Goal: Task Accomplishment & Management: Complete application form

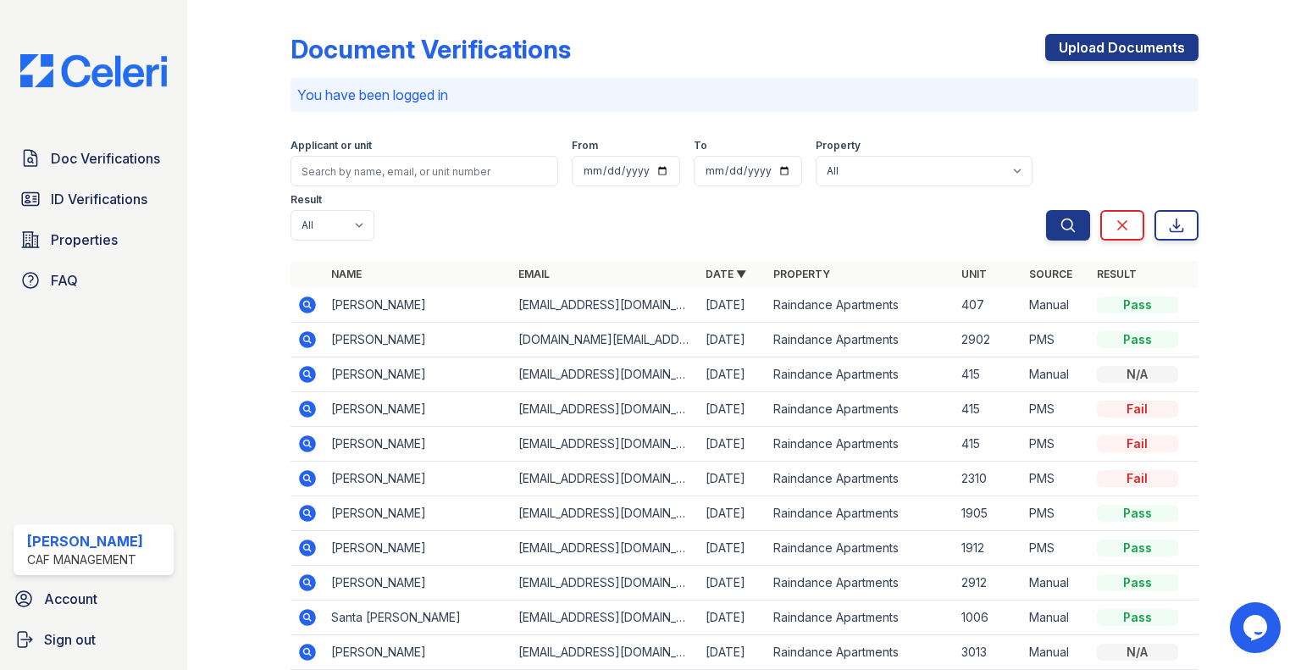
drag, startPoint x: 166, startPoint y: 156, endPoint x: 166, endPoint y: 4, distance: 151.6
click at [166, 156] on link "Doc Verifications" at bounding box center [94, 158] width 160 height 34
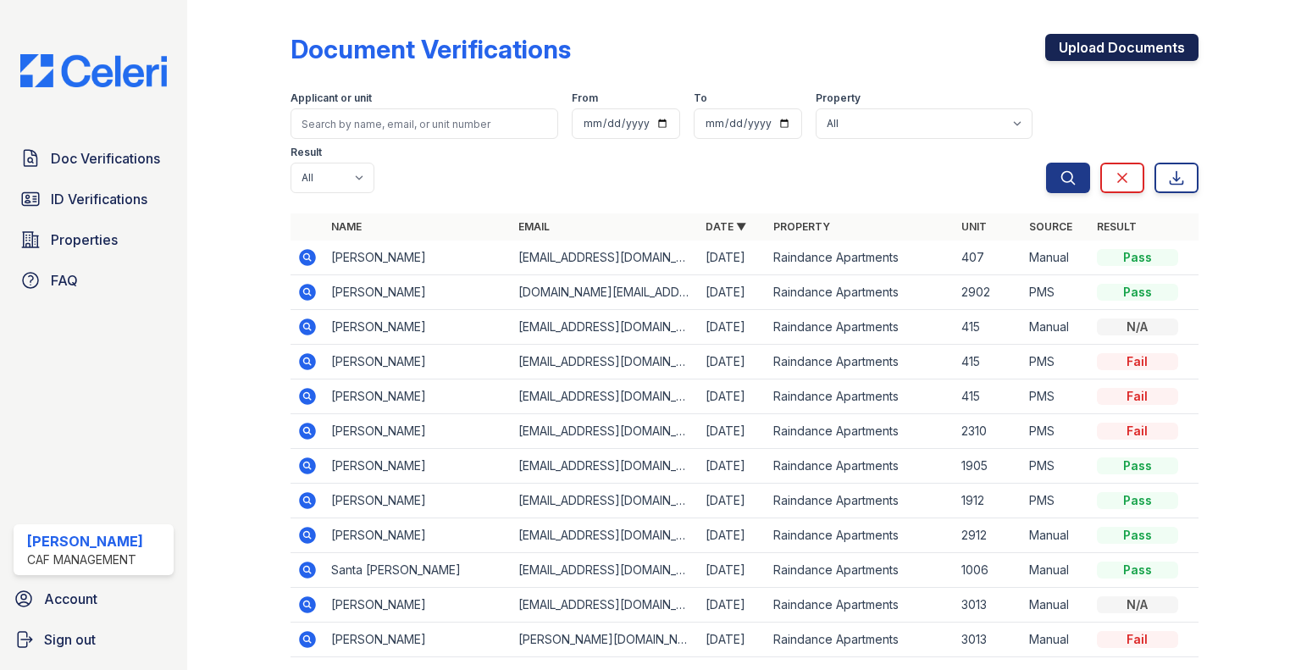
click at [1117, 60] on link "Upload Documents" at bounding box center [1121, 47] width 153 height 27
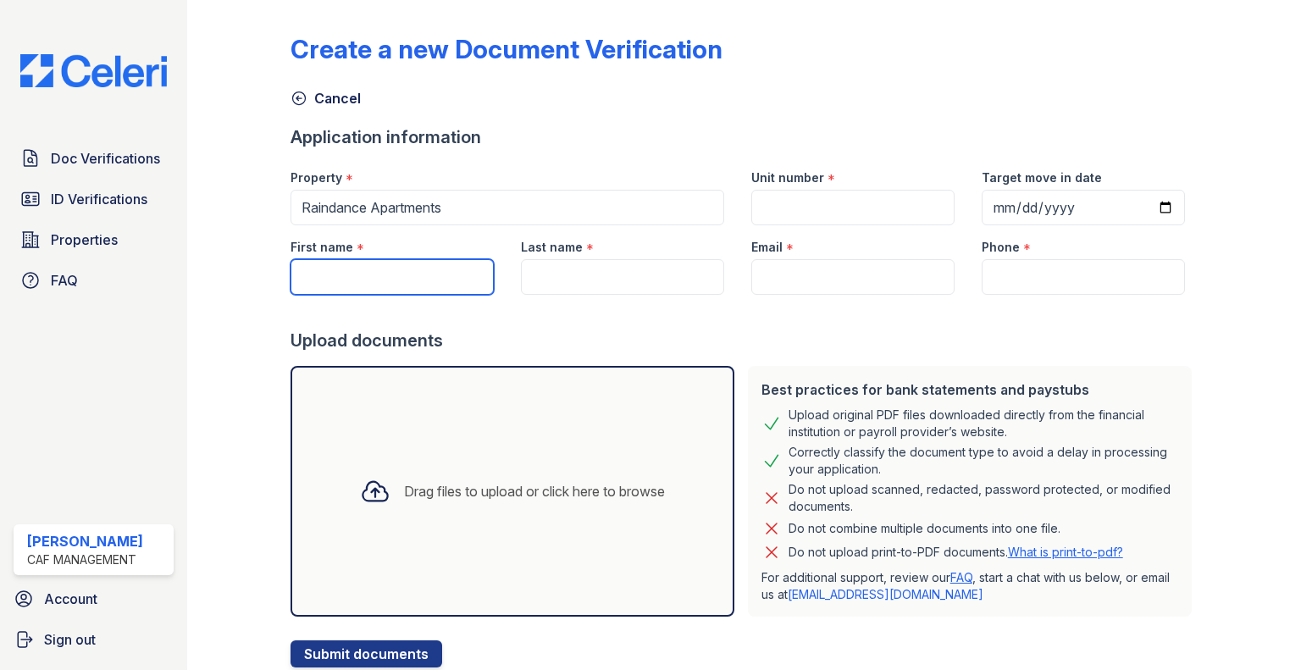
click at [375, 282] on input "First name" at bounding box center [391, 277] width 203 height 36
type input "Maxx"
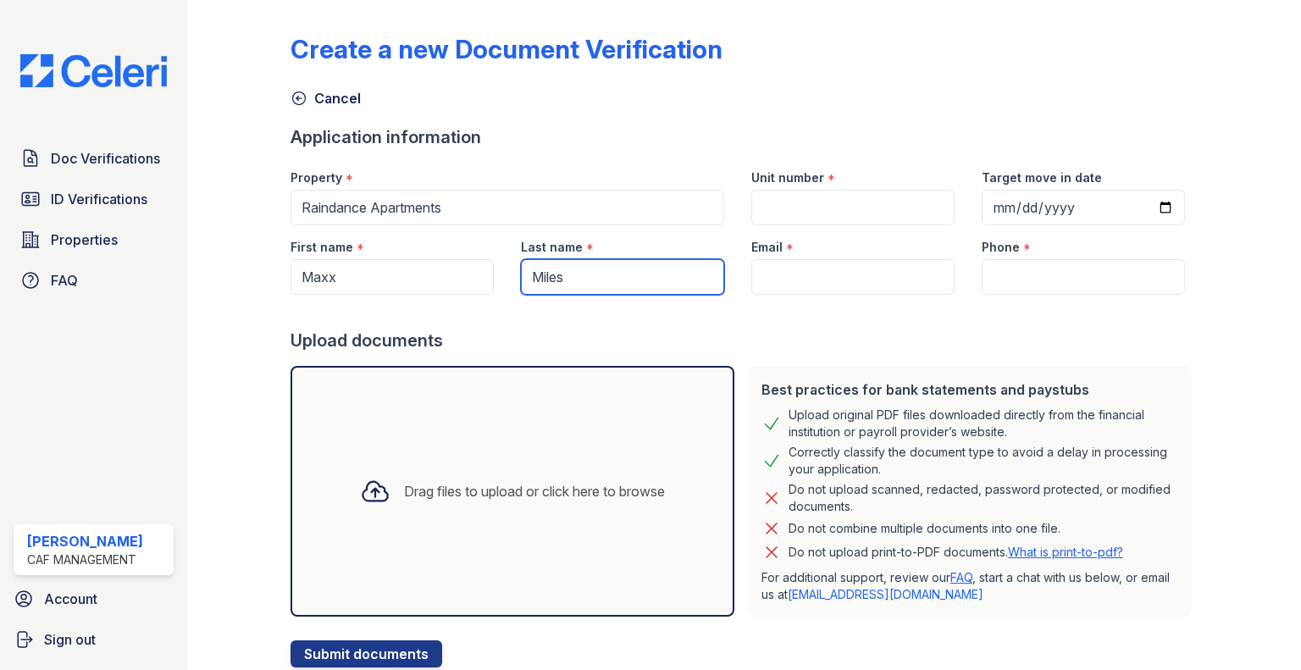
type input "Miles"
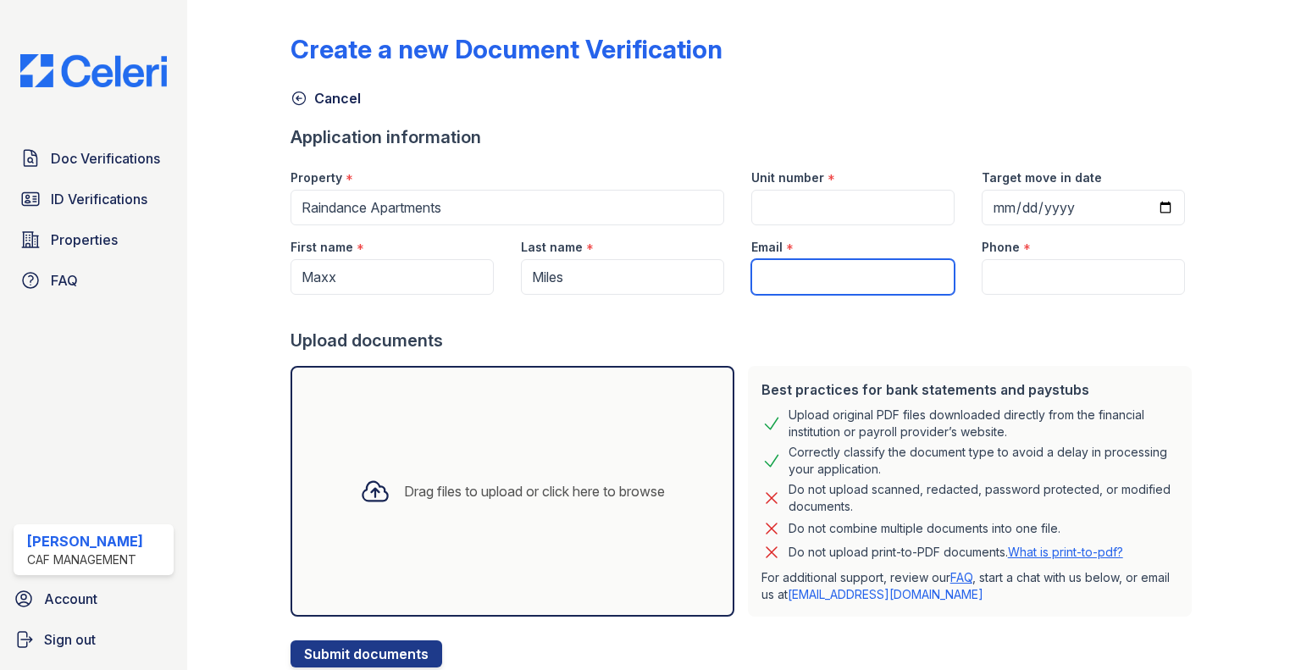
click at [790, 273] on input "Email" at bounding box center [852, 277] width 203 height 36
paste input "[EMAIL_ADDRESS][DOMAIN_NAME]"
type input "[EMAIL_ADDRESS][DOMAIN_NAME]"
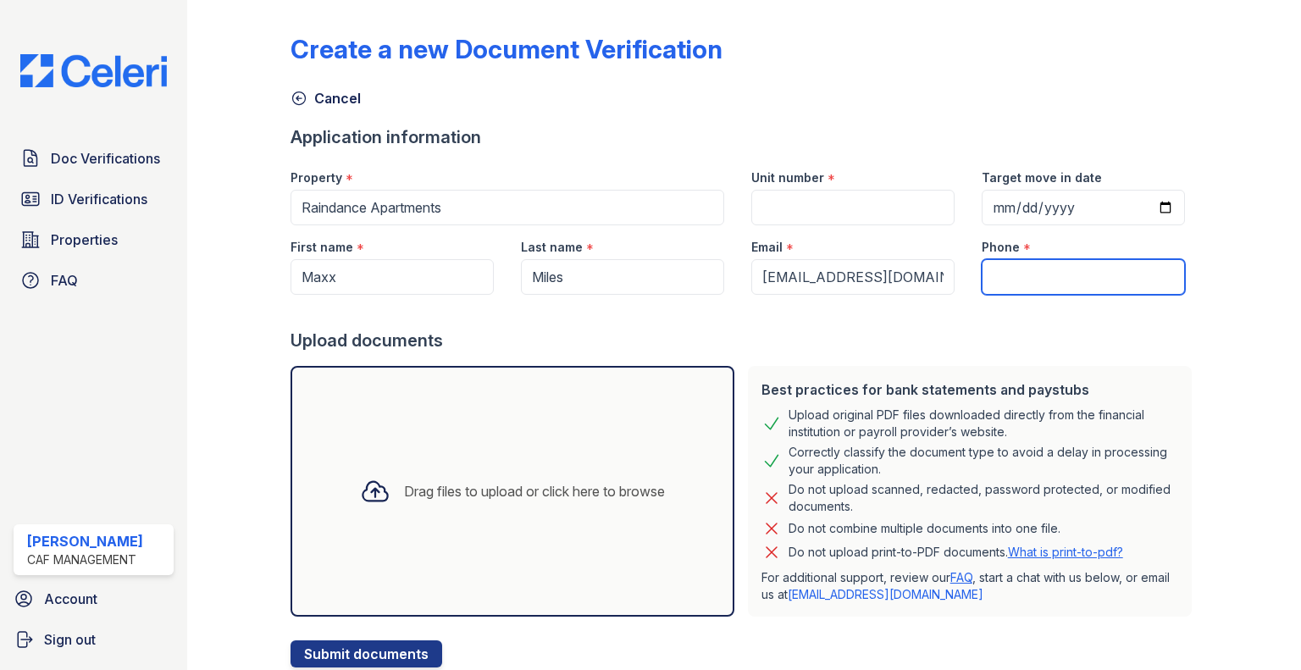
click at [1114, 263] on input "Phone" at bounding box center [1082, 277] width 203 height 36
paste input "(405) 623-4580"
type input "(405) 623-4580"
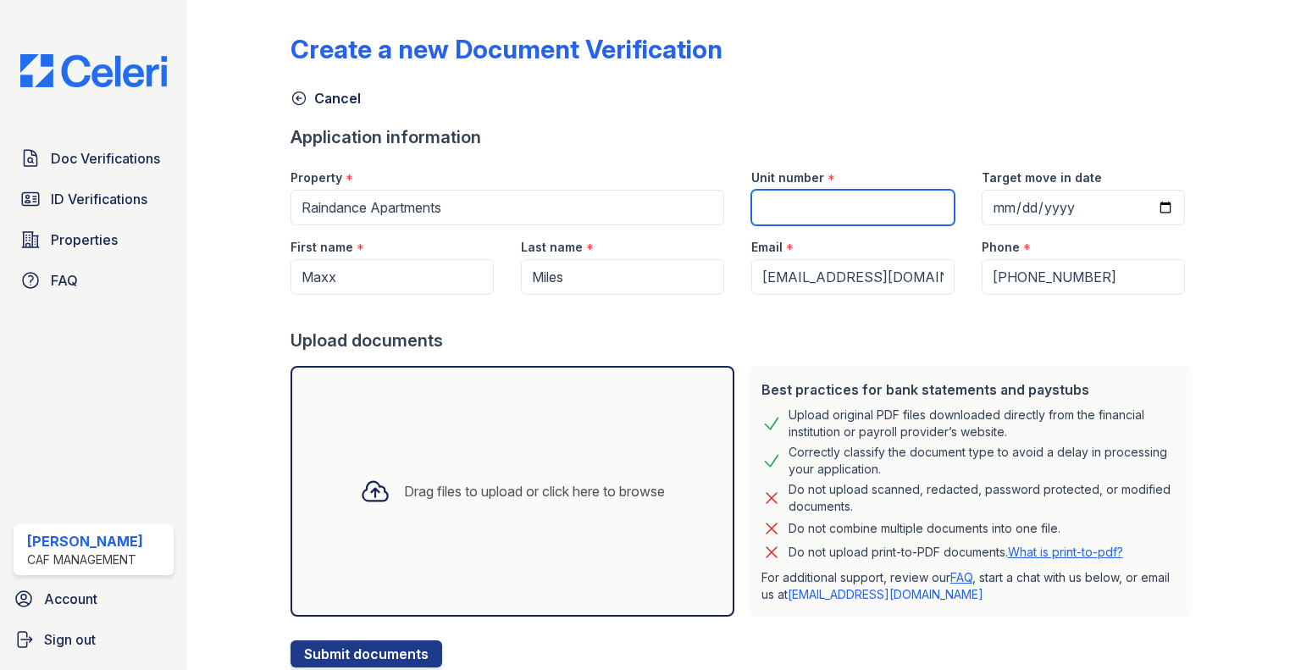
click at [782, 206] on input "Unit number" at bounding box center [852, 208] width 203 height 36
type input "2302"
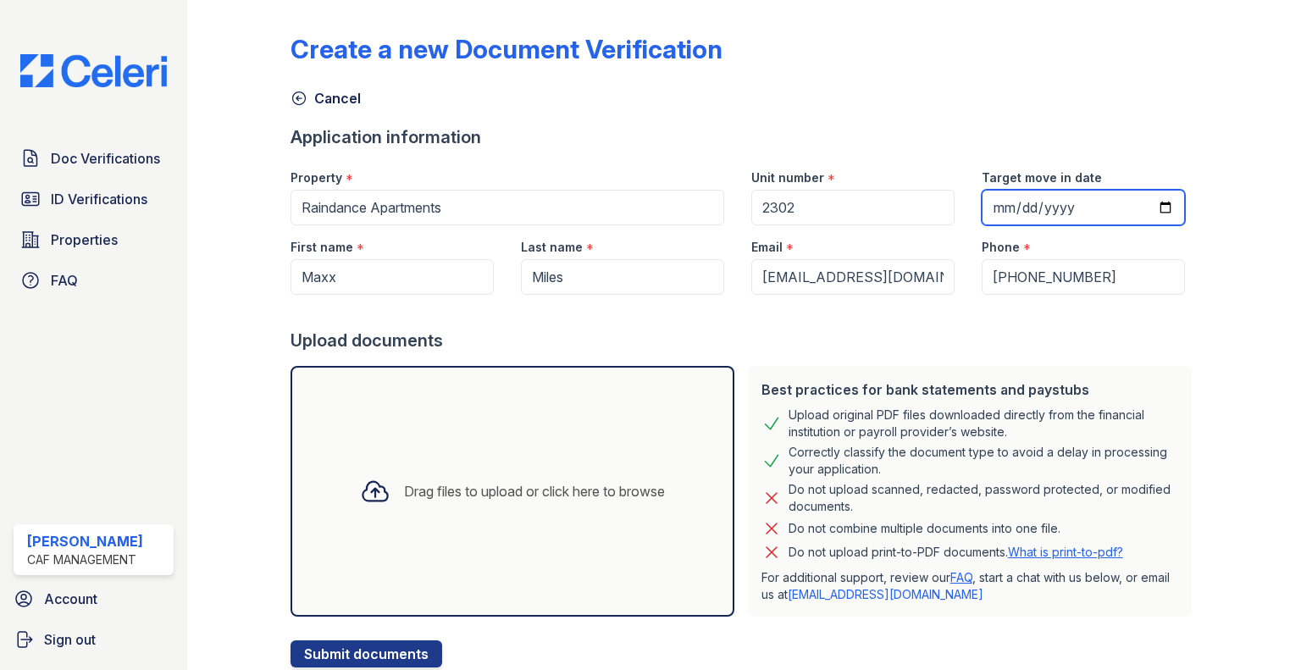
drag, startPoint x: 1157, startPoint y: 196, endPoint x: 1156, endPoint y: 216, distance: 20.3
click at [1158, 196] on input "Target move in date" at bounding box center [1082, 208] width 203 height 36
click at [1163, 196] on input "Target move in date" at bounding box center [1082, 208] width 203 height 36
click at [1161, 206] on input "Target move in date" at bounding box center [1082, 208] width 203 height 36
type input "2025-10-20"
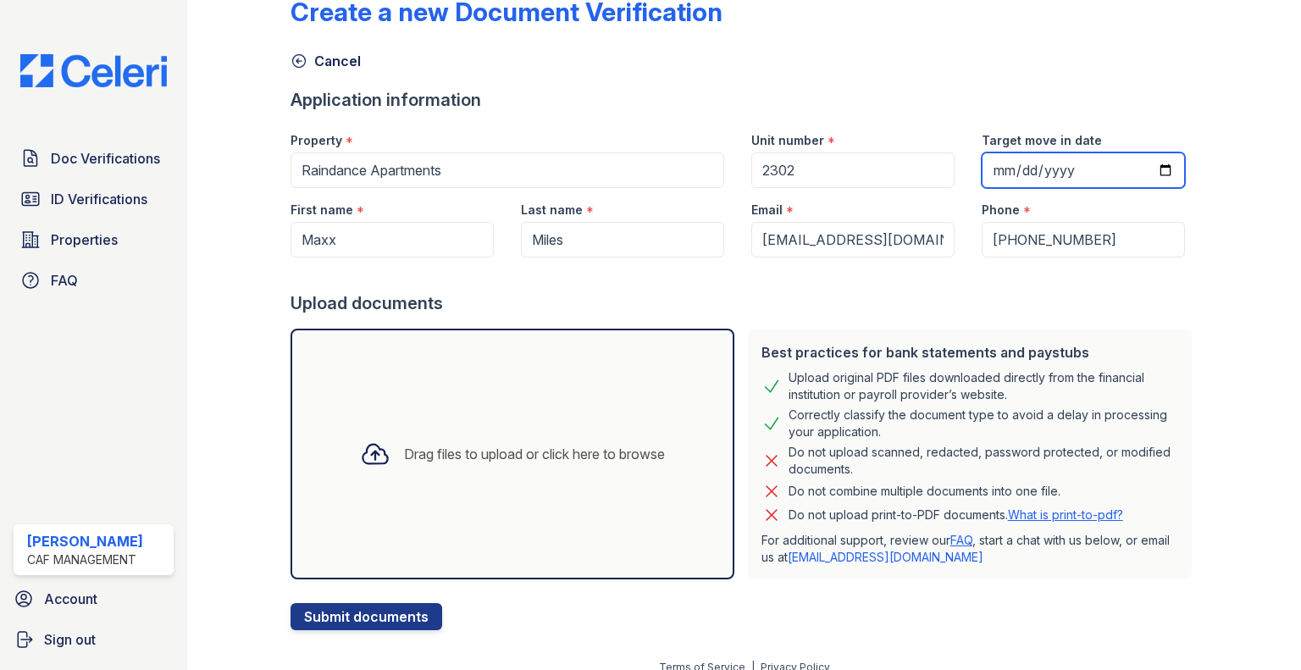
scroll to position [54, 0]
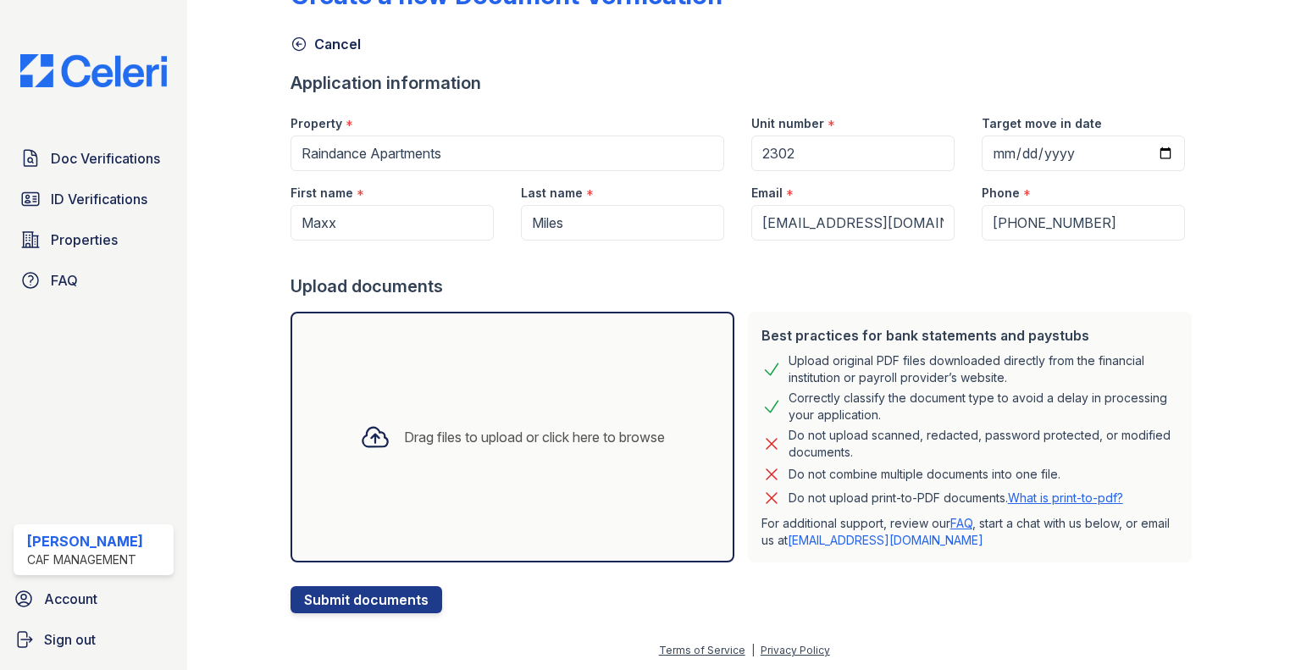
click at [568, 389] on div "Drag files to upload or click here to browse" at bounding box center [512, 437] width 444 height 251
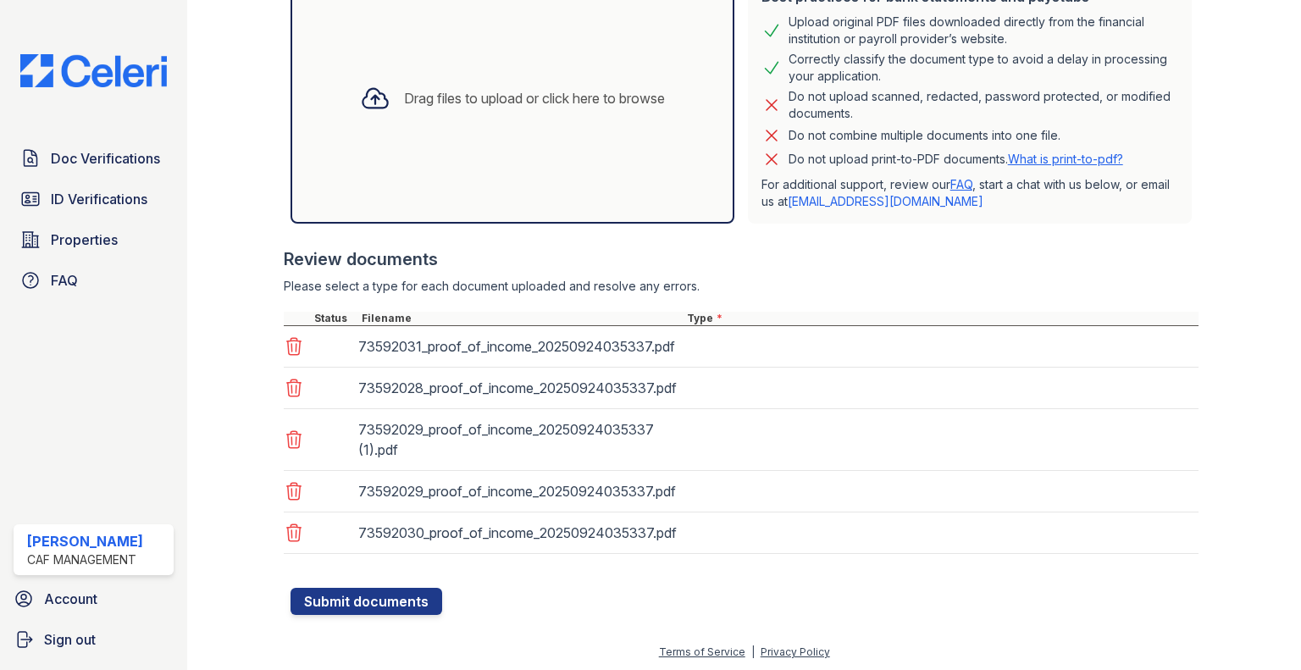
scroll to position [393, 0]
click at [752, 356] on div "73592031_proof_of_income_20250924035337.pdf" at bounding box center [741, 346] width 915 height 41
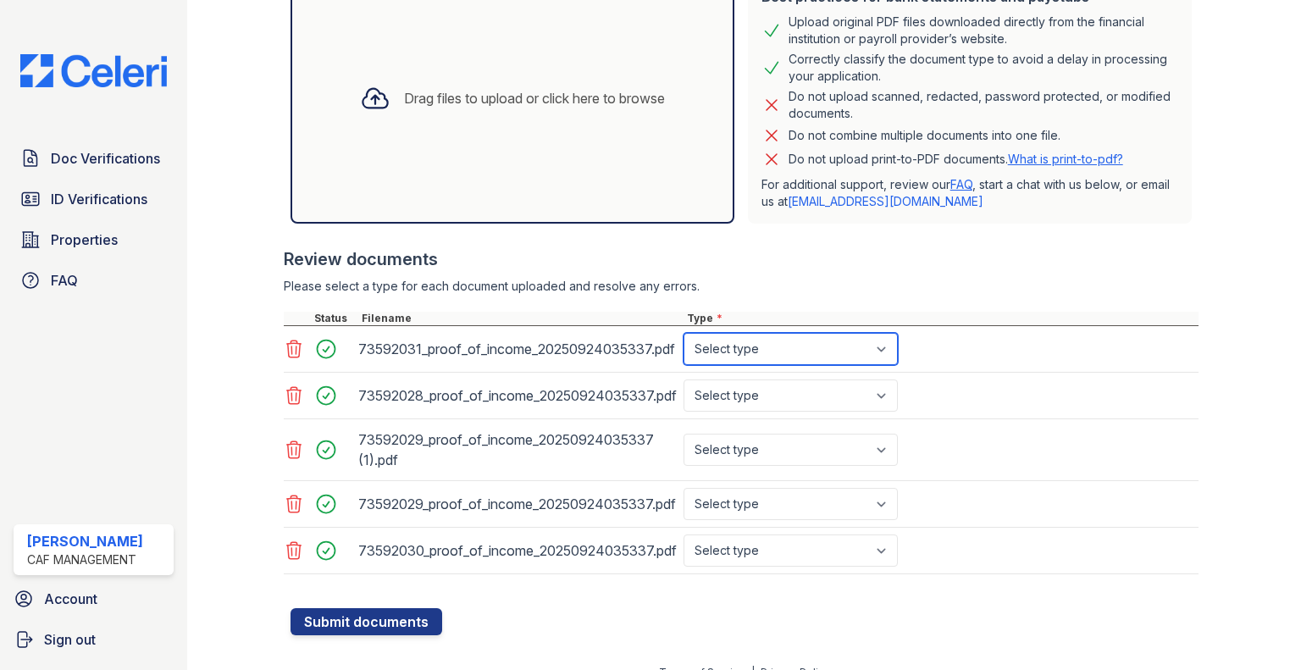
click at [804, 348] on select "Select type Paystub Bank Statement Offer Letter Tax Documents Benefit Award Let…" at bounding box center [790, 349] width 214 height 32
select select "paystub"
click at [683, 333] on select "Select type Paystub Bank Statement Offer Letter Tax Documents Benefit Award Let…" at bounding box center [790, 349] width 214 height 32
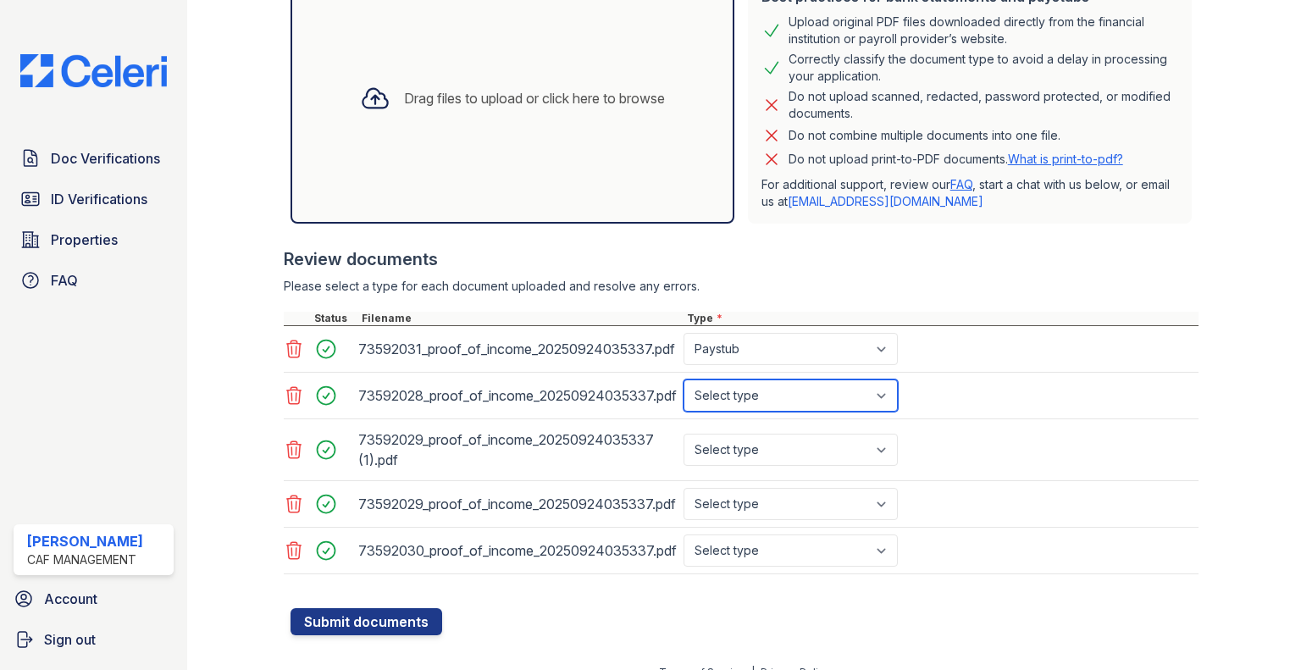
click at [754, 393] on select "Select type Paystub Bank Statement Offer Letter Tax Documents Benefit Award Let…" at bounding box center [790, 395] width 214 height 32
select select "paystub"
click at [683, 379] on select "Select type Paystub Bank Statement Offer Letter Tax Documents Benefit Award Let…" at bounding box center [790, 395] width 214 height 32
click at [753, 416] on div "73592028_proof_of_income_20250924035337.pdf Select type Paystub Bank Statement …" at bounding box center [741, 396] width 915 height 47
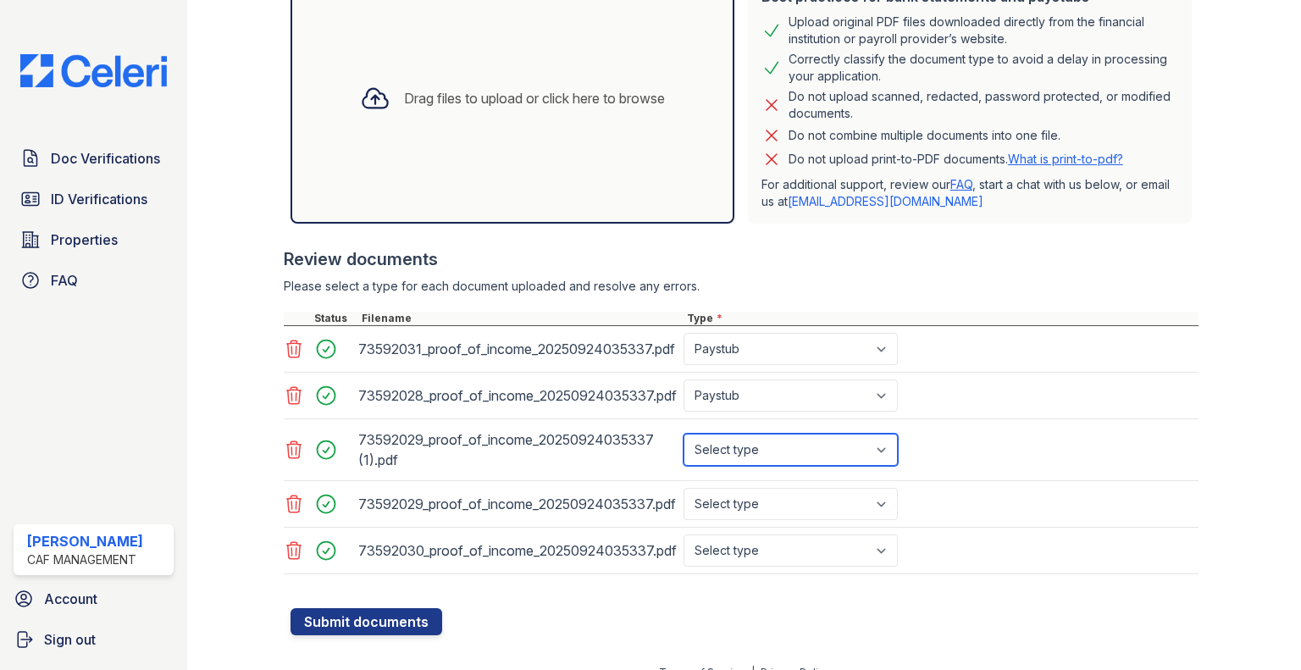
drag, startPoint x: 752, startPoint y: 432, endPoint x: 752, endPoint y: 457, distance: 25.4
click at [752, 434] on select "Select type Paystub Bank Statement Offer Letter Tax Documents Benefit Award Let…" at bounding box center [790, 450] width 214 height 32
select select "paystub"
click at [683, 434] on select "Select type Paystub Bank Statement Offer Letter Tax Documents Benefit Award Let…" at bounding box center [790, 450] width 214 height 32
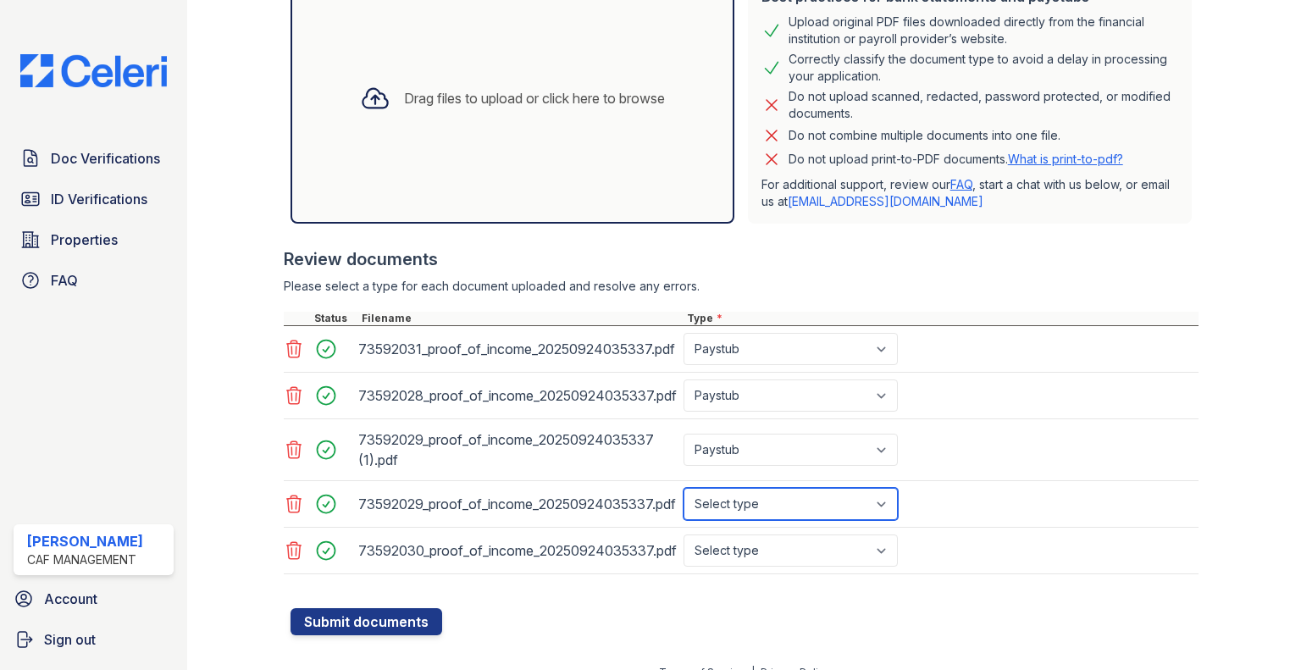
click at [746, 489] on select "Select type Paystub Bank Statement Offer Letter Tax Documents Benefit Award Let…" at bounding box center [790, 504] width 214 height 32
select select "paystub"
click at [683, 488] on select "Select type Paystub Bank Statement Offer Letter Tax Documents Benefit Award Let…" at bounding box center [790, 504] width 214 height 32
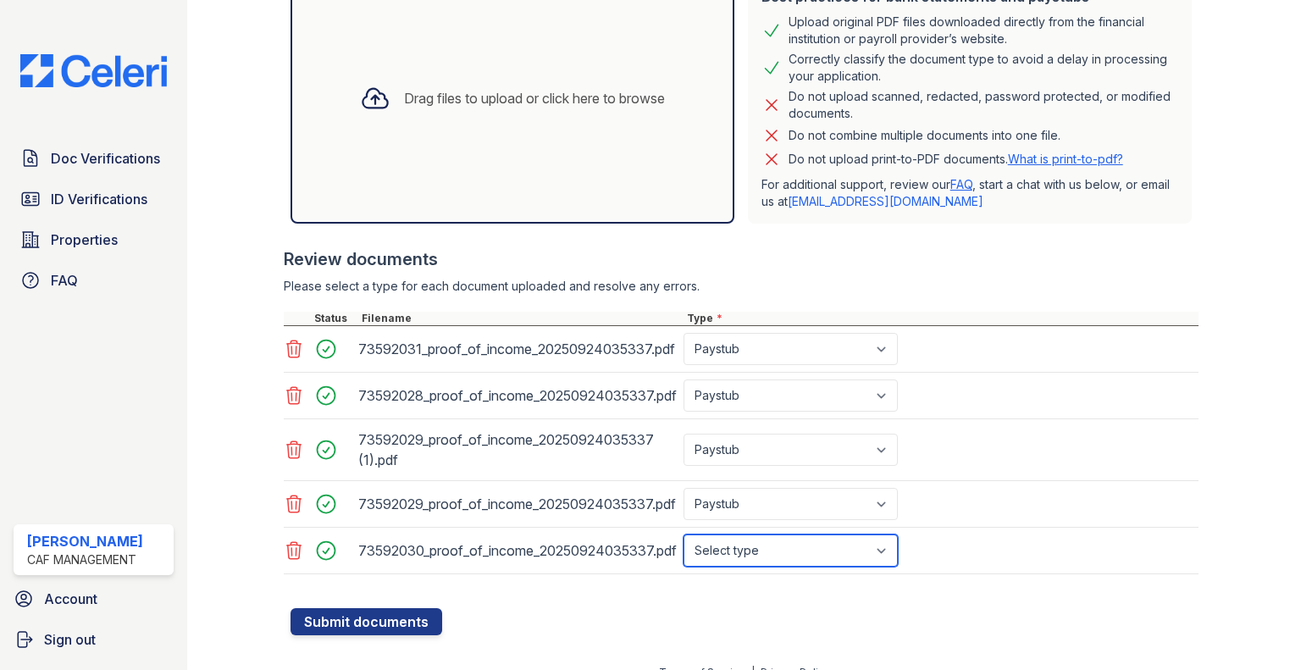
click at [734, 534] on select "Select type Paystub Bank Statement Offer Letter Tax Documents Benefit Award Let…" at bounding box center [790, 550] width 214 height 32
click at [683, 534] on select "Select type Paystub Bank Statement Offer Letter Tax Documents Benefit Award Let…" at bounding box center [790, 550] width 214 height 32
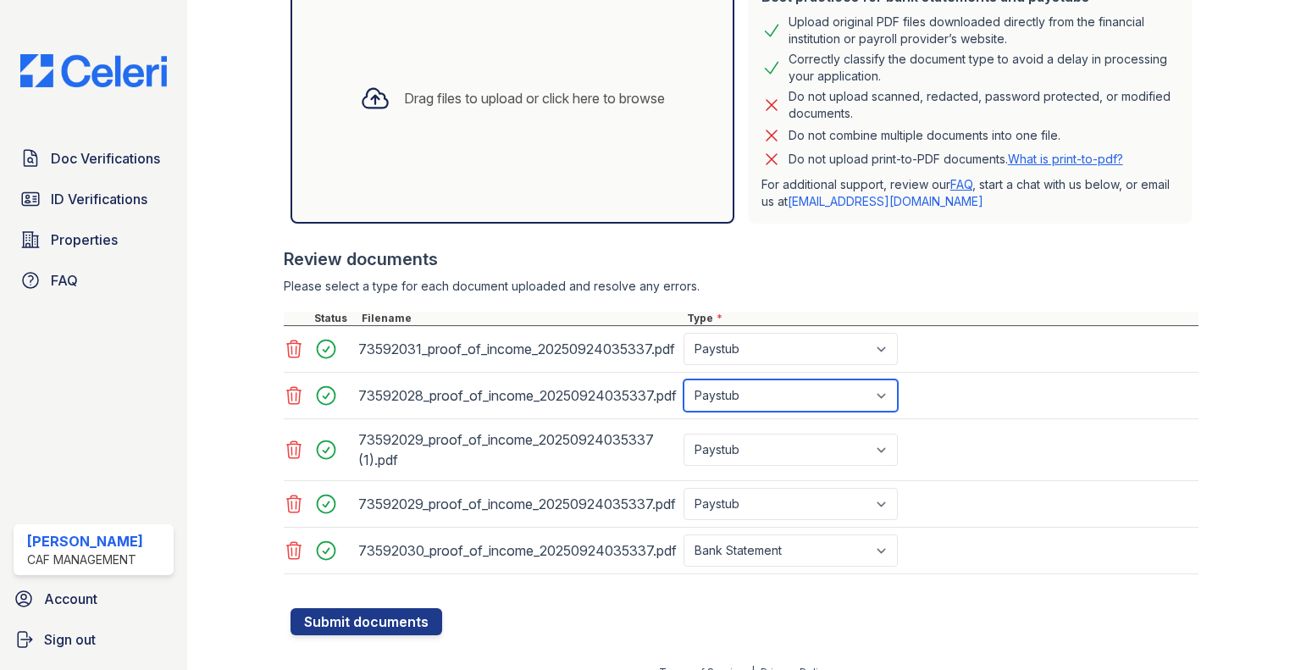
click at [752, 406] on select "Select type Paystub Bank Statement Offer Letter Tax Documents Benefit Award Let…" at bounding box center [790, 395] width 214 height 32
drag, startPoint x: 687, startPoint y: 601, endPoint x: 718, endPoint y: 575, distance: 40.9
click at [688, 600] on div at bounding box center [744, 599] width 908 height 17
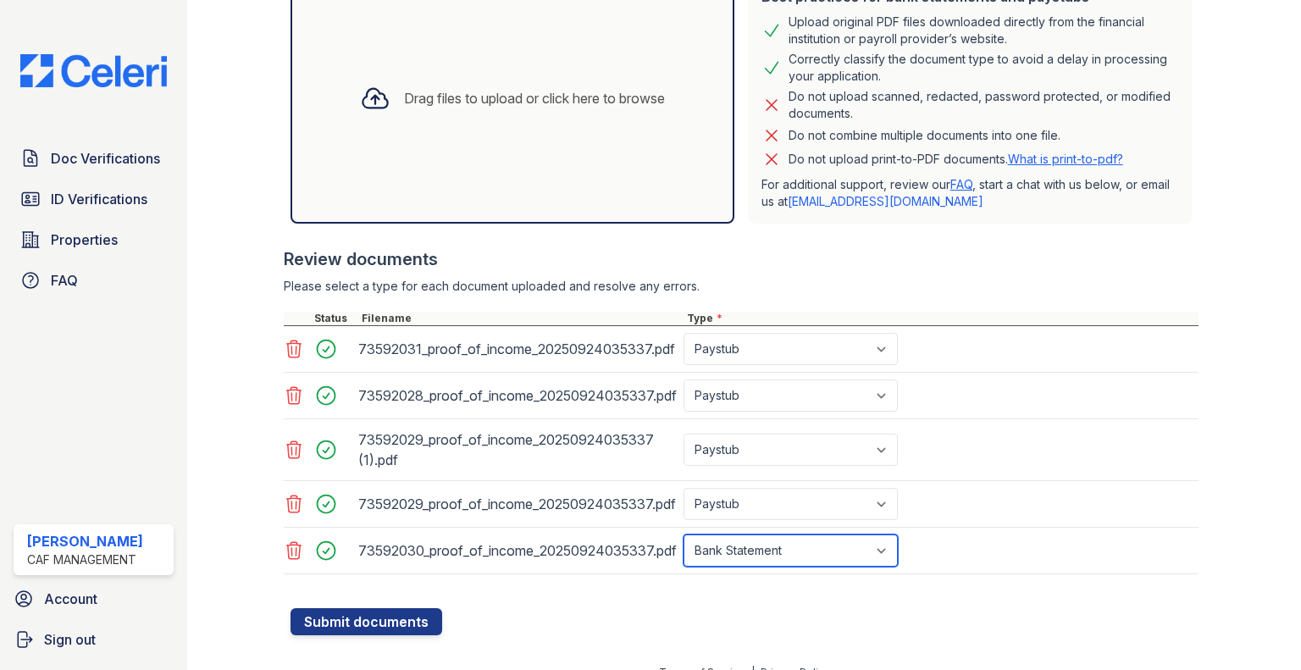
drag, startPoint x: 735, startPoint y: 550, endPoint x: 737, endPoint y: 535, distance: 14.5
click at [735, 550] on select "Select type Paystub Bank Statement Offer Letter Tax Documents Benefit Award Let…" at bounding box center [790, 550] width 214 height 32
select select "paystub"
click at [683, 534] on select "Select type Paystub Bank Statement Offer Letter Tax Documents Benefit Award Let…" at bounding box center [790, 550] width 214 height 32
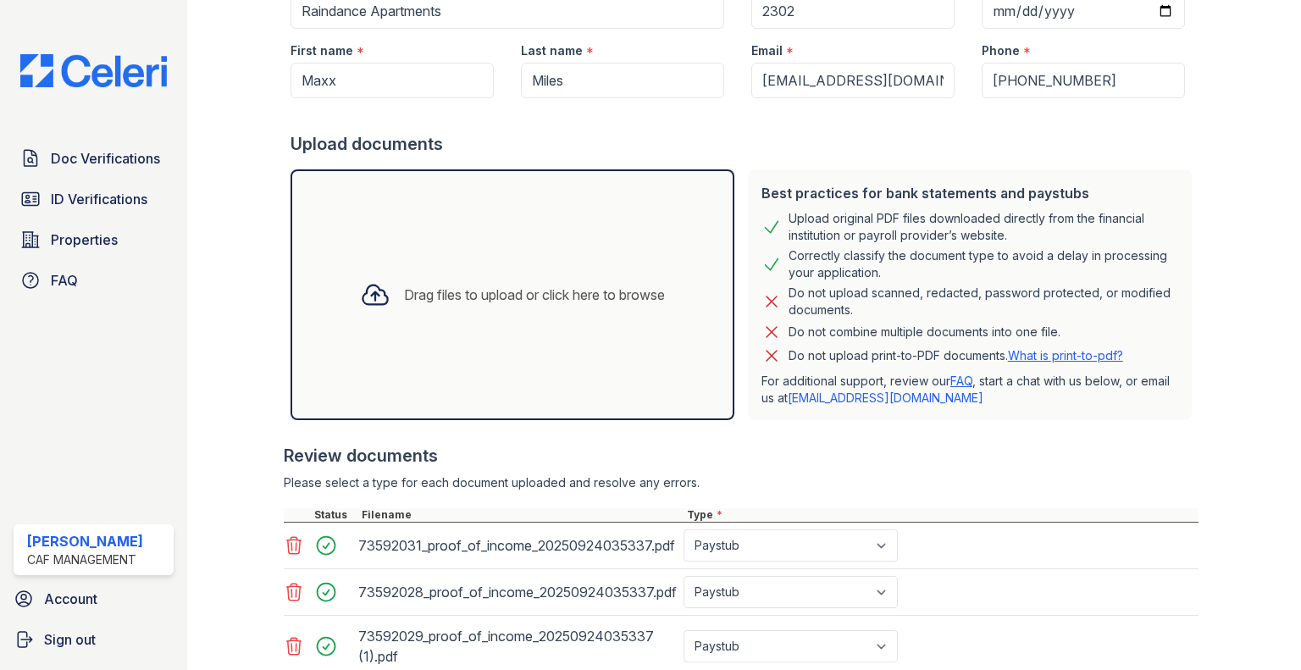
scroll to position [412, 0]
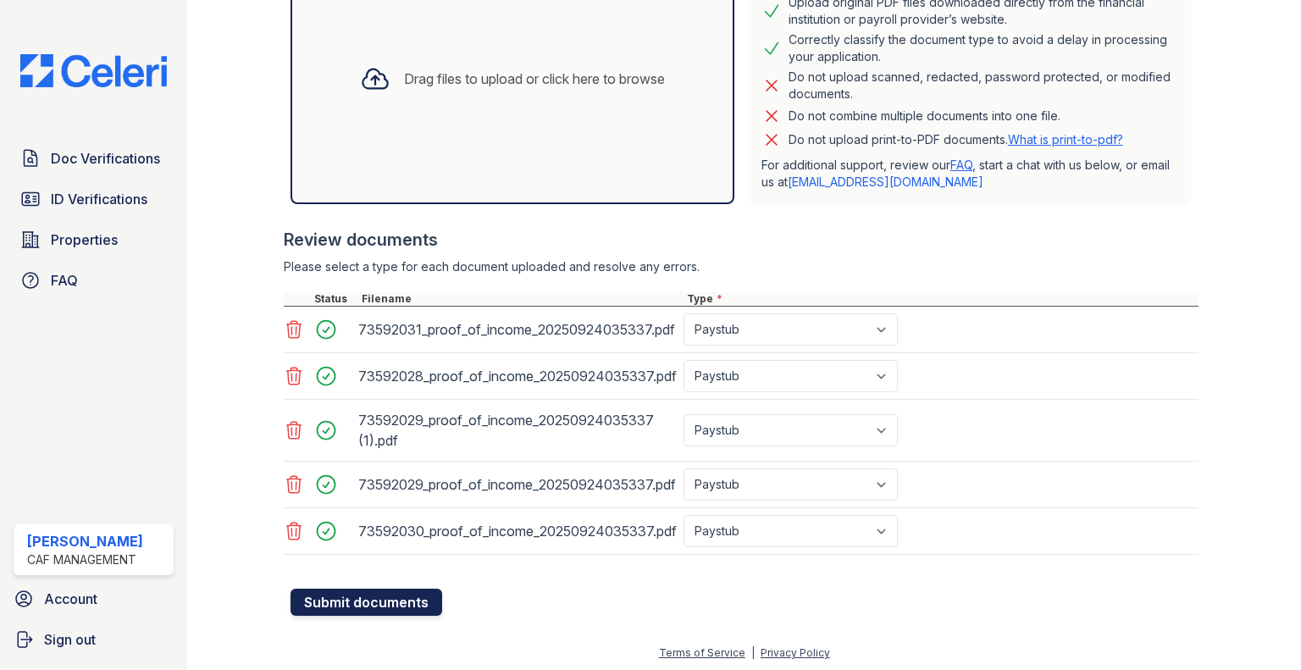
click at [329, 605] on button "Submit documents" at bounding box center [366, 602] width 152 height 27
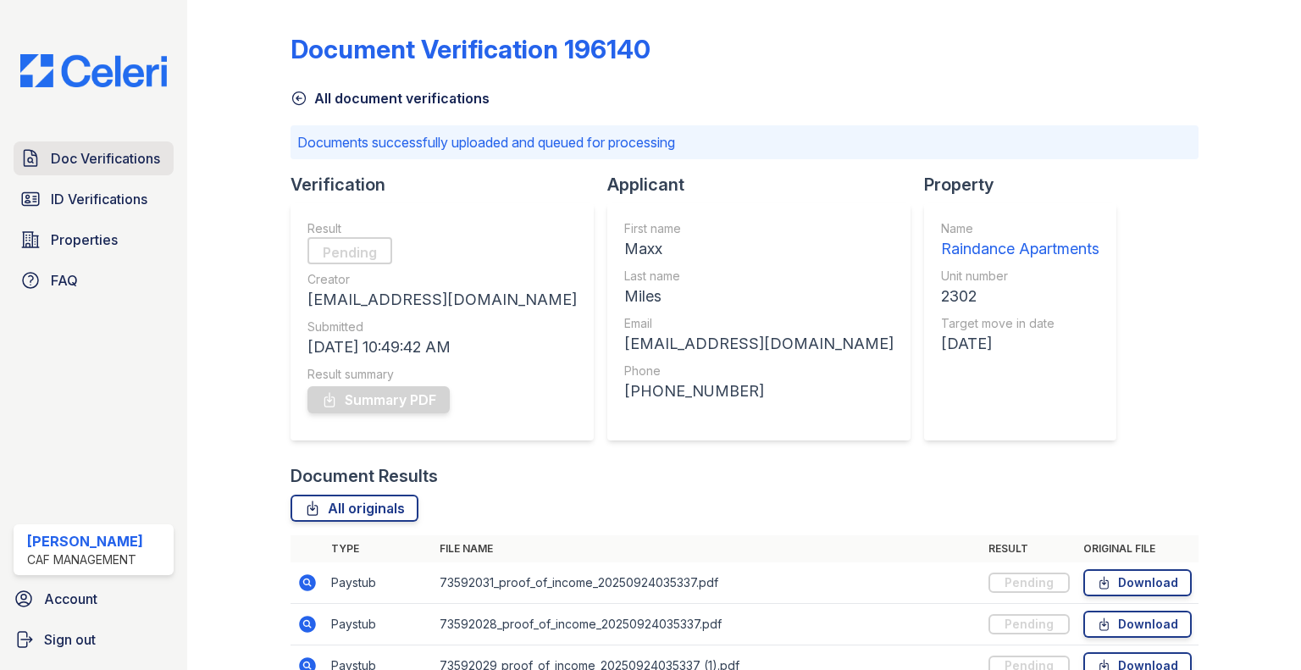
click at [157, 158] on span "Doc Verifications" at bounding box center [105, 158] width 109 height 20
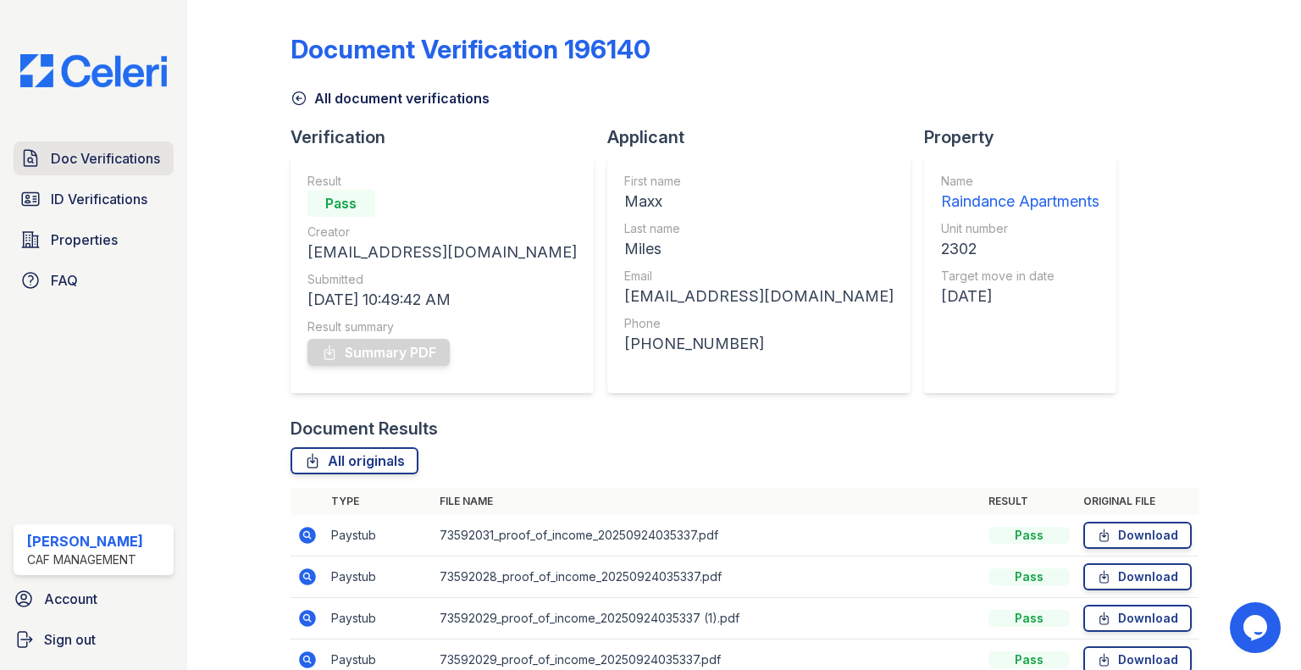
click at [108, 160] on span "Doc Verifications" at bounding box center [105, 158] width 109 height 20
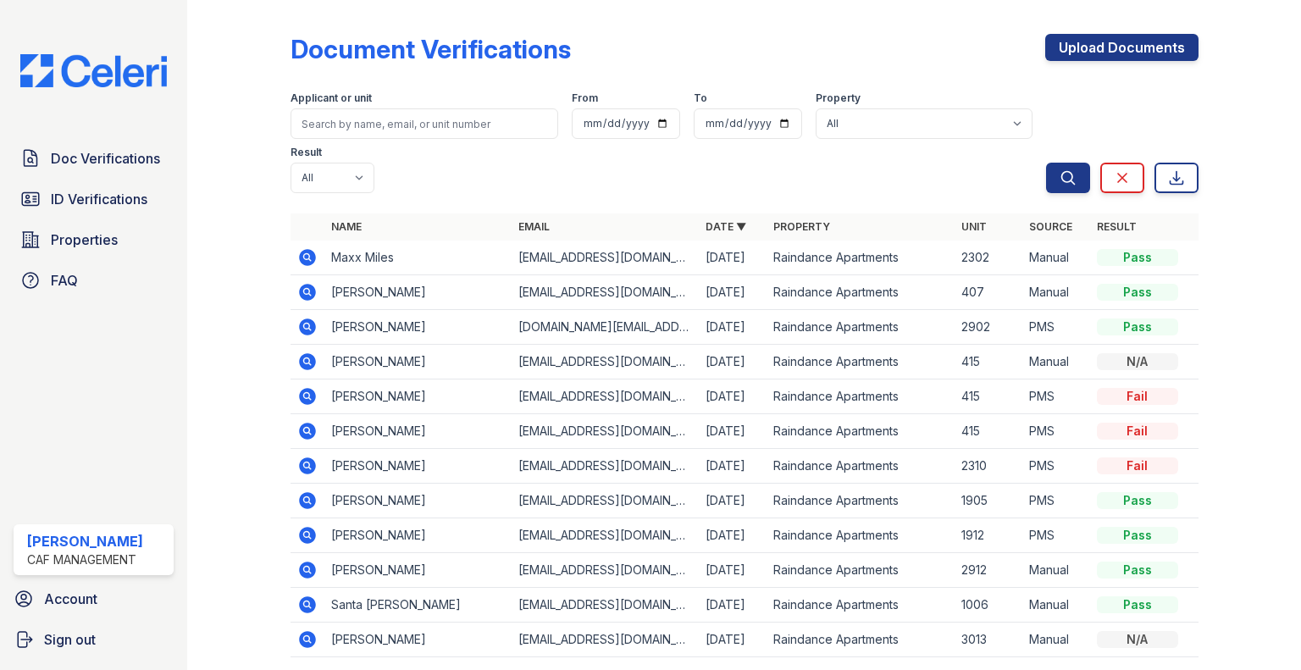
click at [290, 255] on td at bounding box center [307, 257] width 34 height 35
click at [299, 253] on icon at bounding box center [307, 257] width 17 height 17
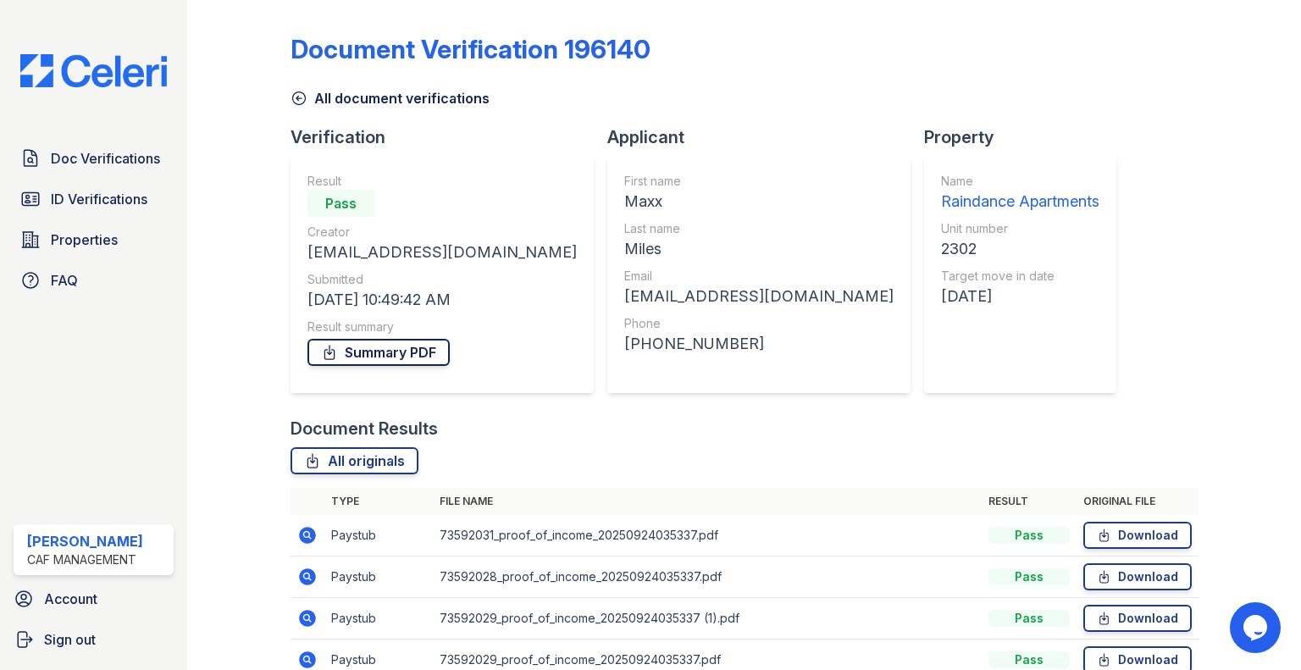
click at [428, 349] on link "Summary PDF" at bounding box center [378, 352] width 142 height 27
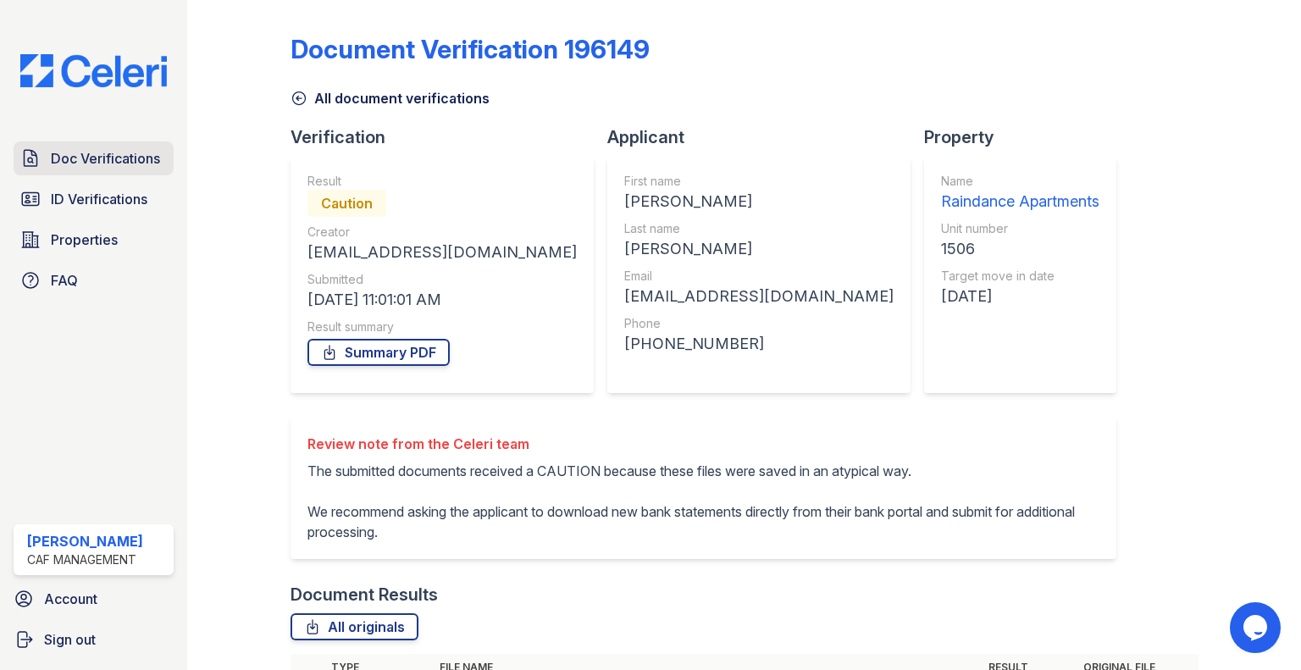
click at [129, 170] on link "Doc Verifications" at bounding box center [94, 158] width 160 height 34
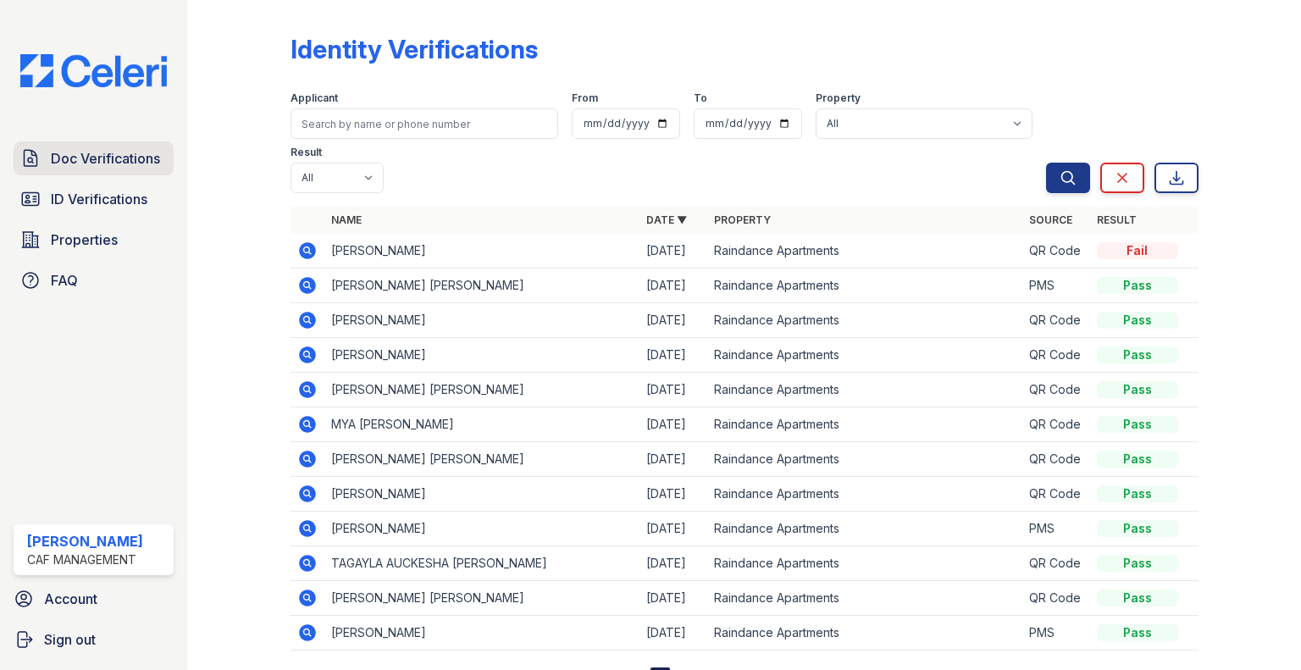
click at [112, 155] on span "Doc Verifications" at bounding box center [105, 158] width 109 height 20
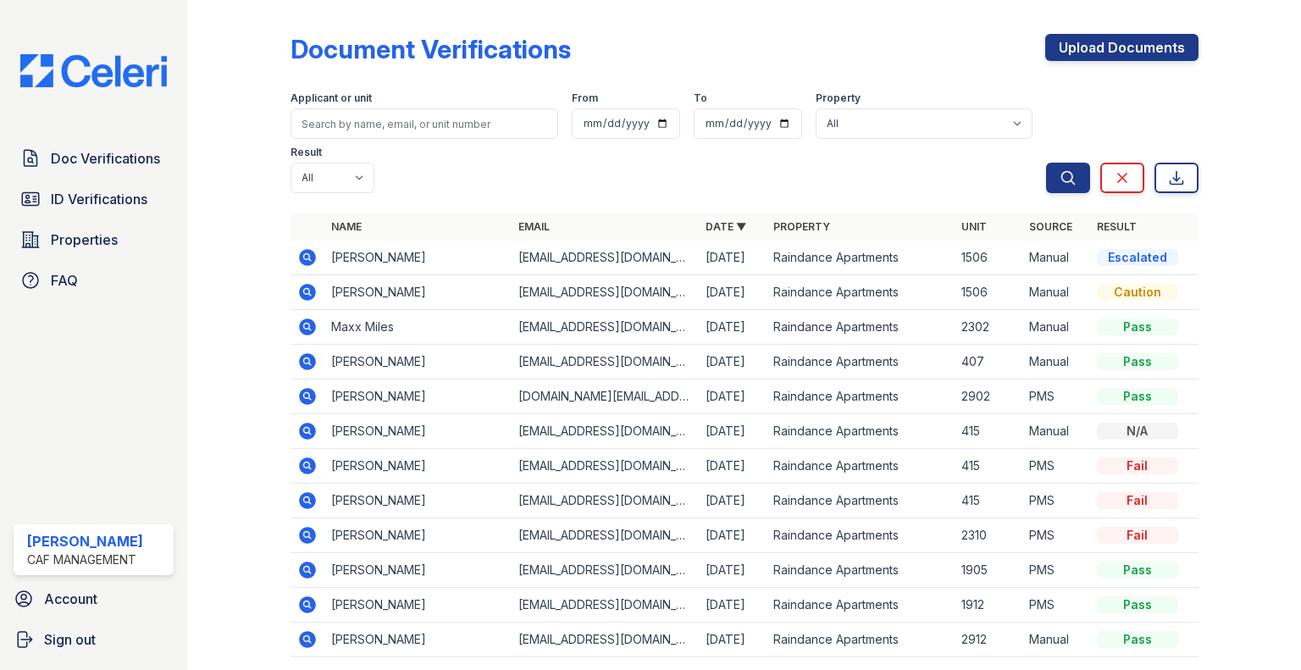
click at [306, 282] on icon at bounding box center [307, 292] width 20 height 20
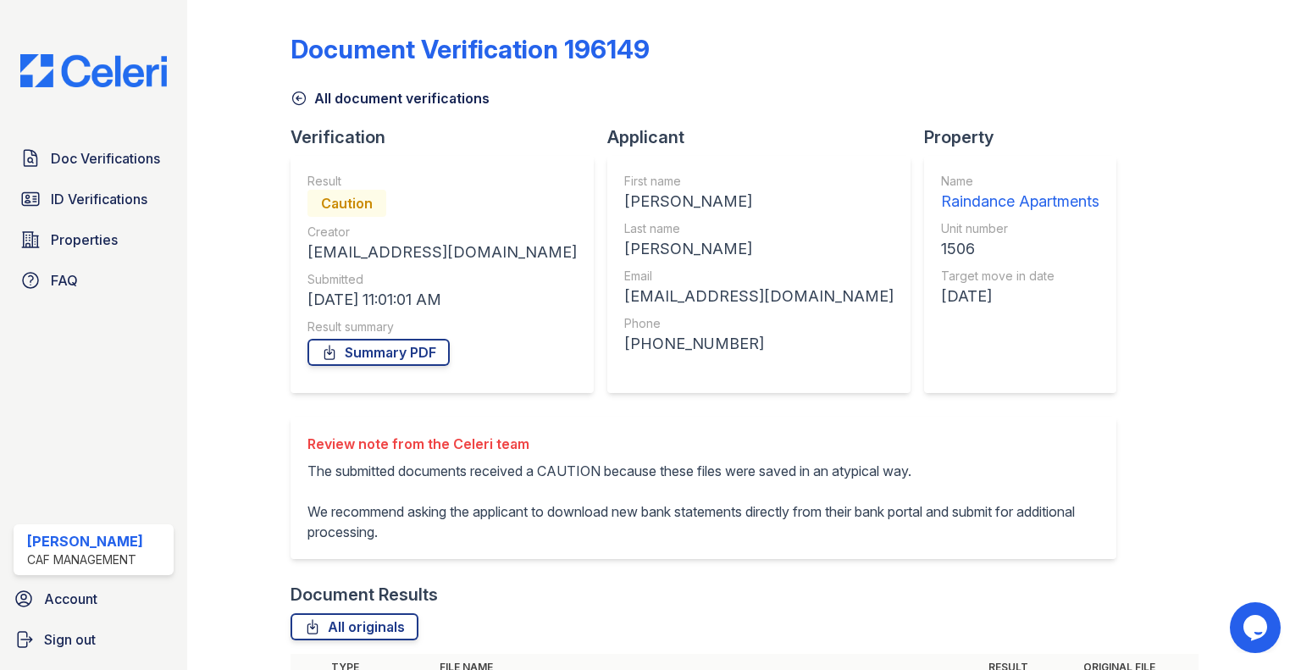
scroll to position [85, 0]
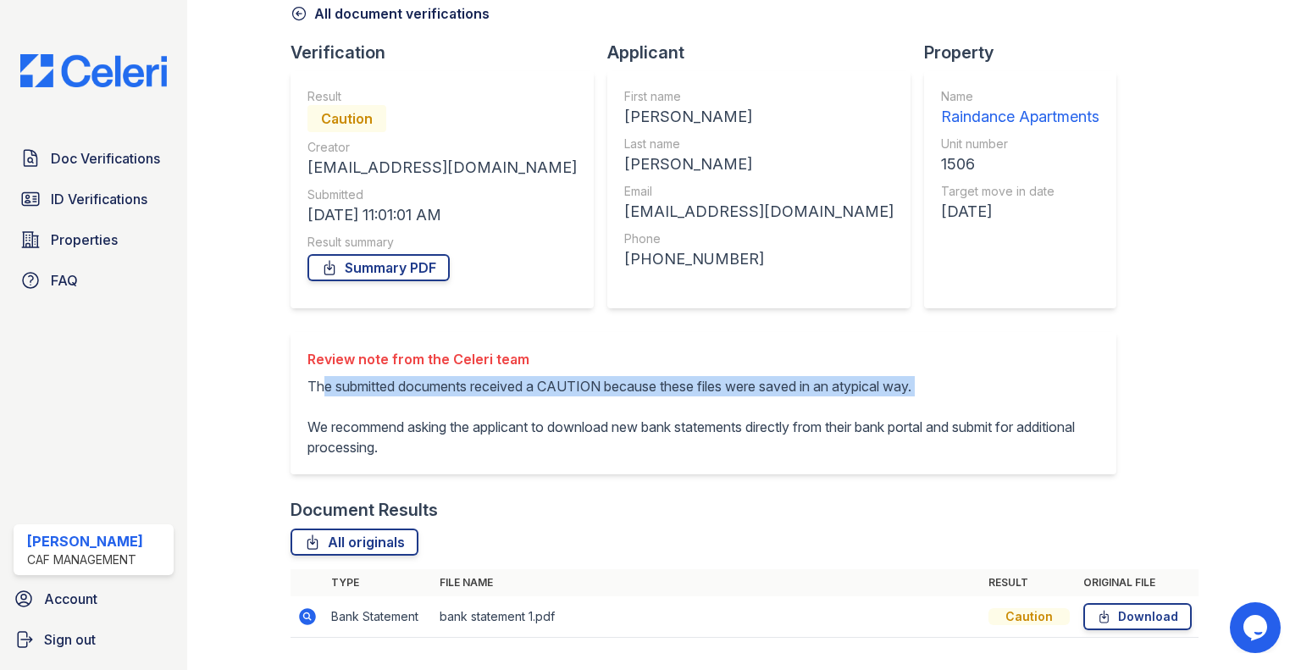
drag, startPoint x: 318, startPoint y: 381, endPoint x: 887, endPoint y: 397, distance: 569.3
click at [887, 397] on p "The submitted documents received a CAUTION because these files were saved in an…" at bounding box center [703, 416] width 792 height 81
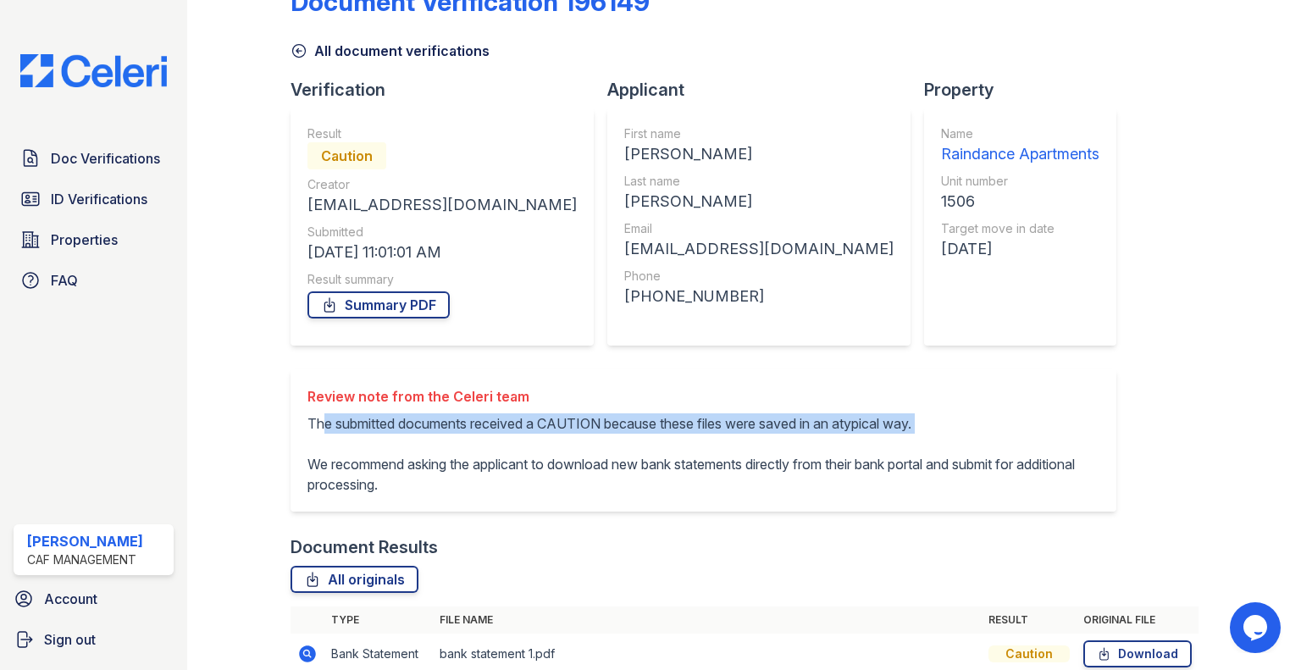
scroll to position [0, 0]
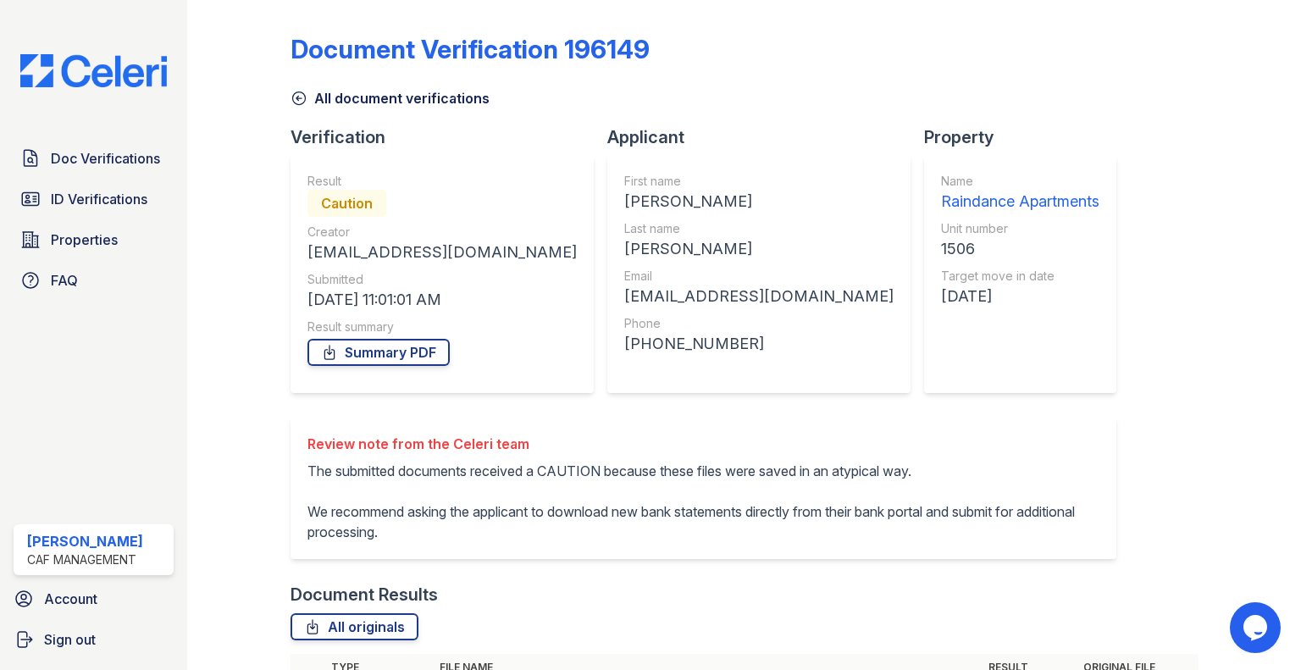
click at [1166, 479] on div "Document Verification 196149 All document verifications Verification Result Cau…" at bounding box center [744, 373] width 908 height 732
click at [131, 170] on link "Doc Verifications" at bounding box center [94, 158] width 160 height 34
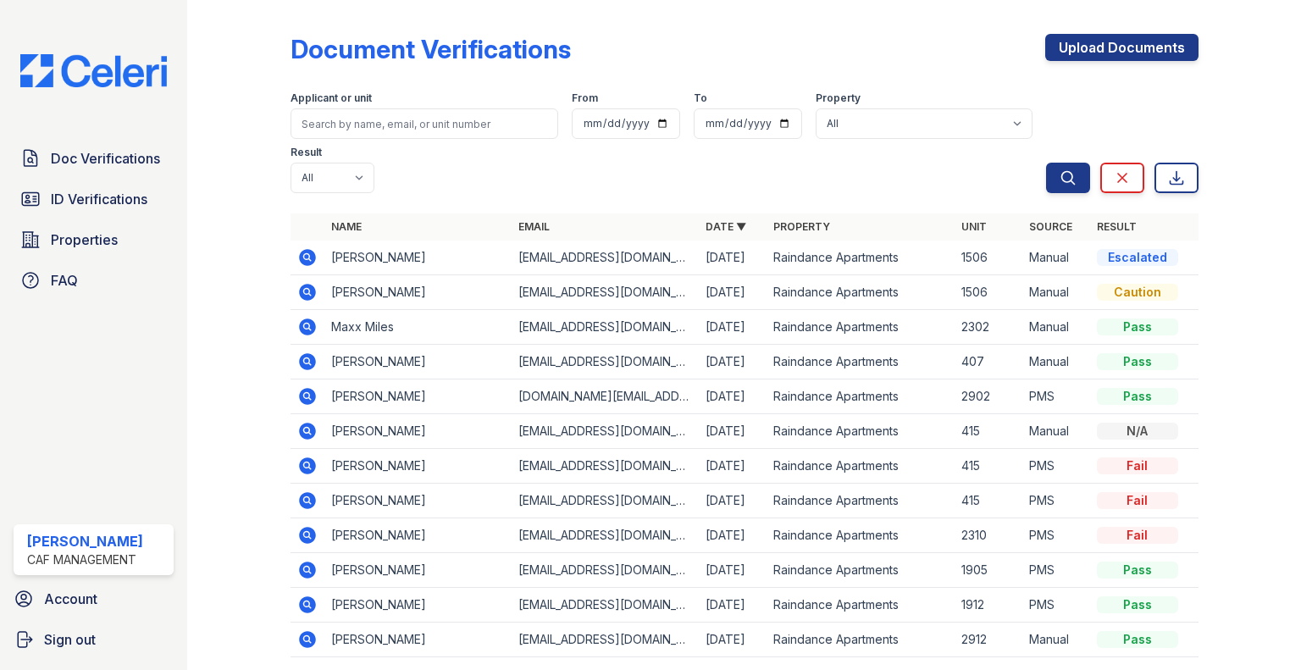
click at [305, 257] on icon at bounding box center [306, 256] width 4 height 4
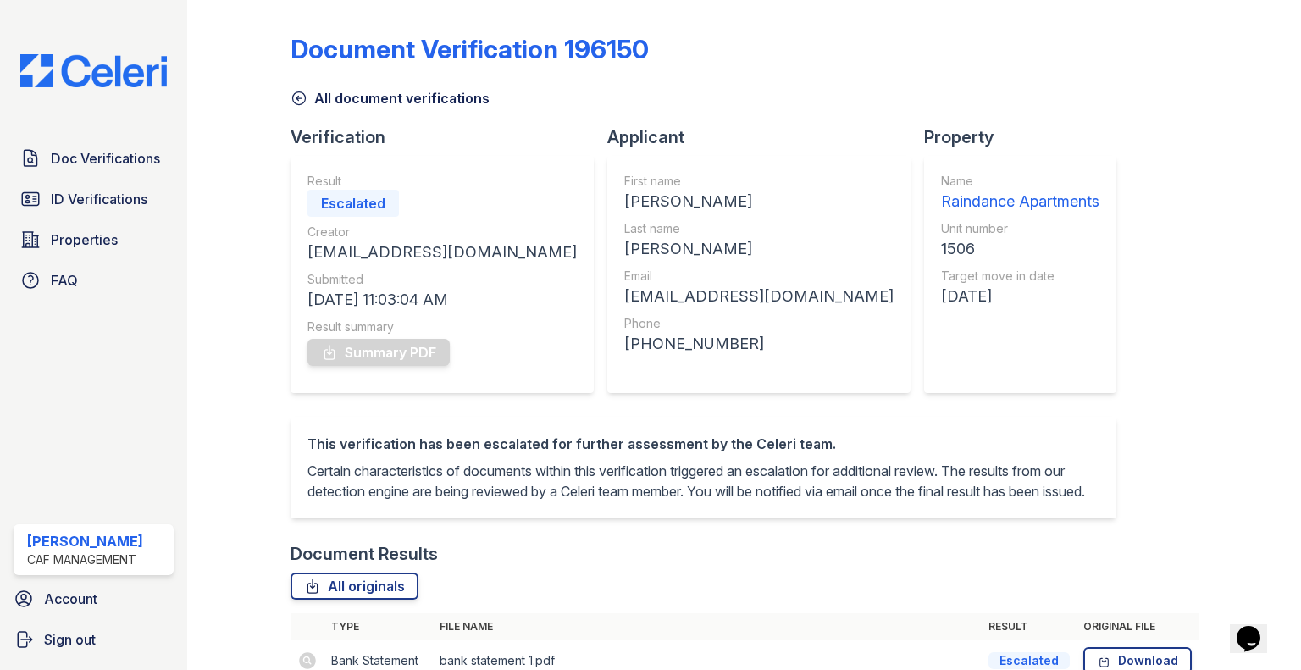
click at [413, 355] on div "Summary PDF" at bounding box center [441, 352] width 269 height 34
click at [924, 404] on div "Property Name Raindance Apartments Unit number 1506 Target move in date 09/29/25" at bounding box center [1027, 270] width 206 height 291
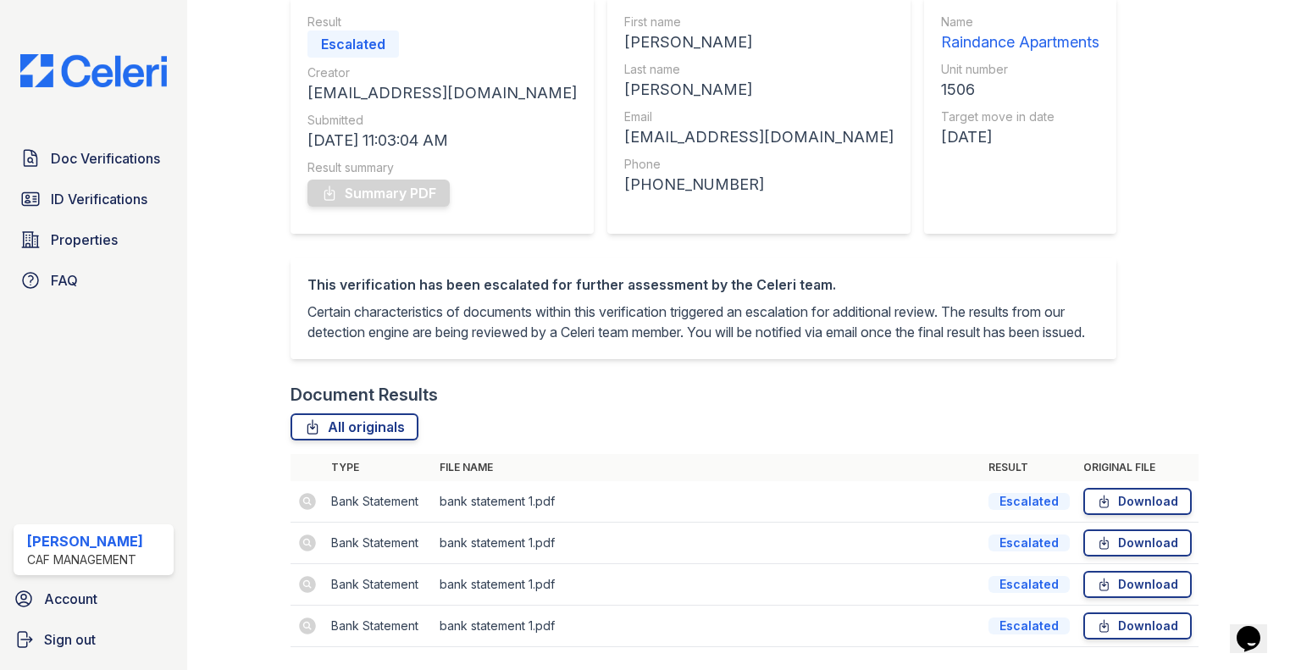
scroll to position [230, 0]
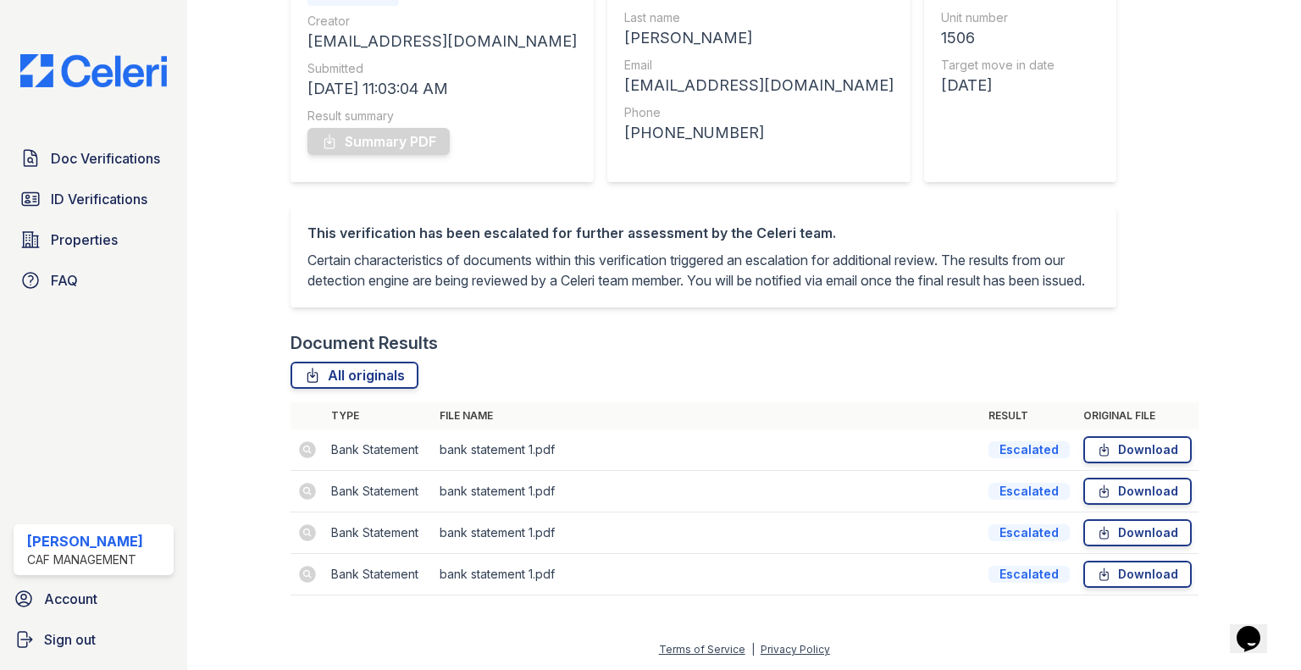
drag, startPoint x: 454, startPoint y: 146, endPoint x: 443, endPoint y: 135, distance: 16.2
click at [448, 140] on div "Result Escalated Creator Raindance3@cafmanagement.com Submitted 09/25/25 11:03:…" at bounding box center [441, 63] width 303 height 237
click at [437, 130] on div "Summary PDF" at bounding box center [441, 141] width 269 height 34
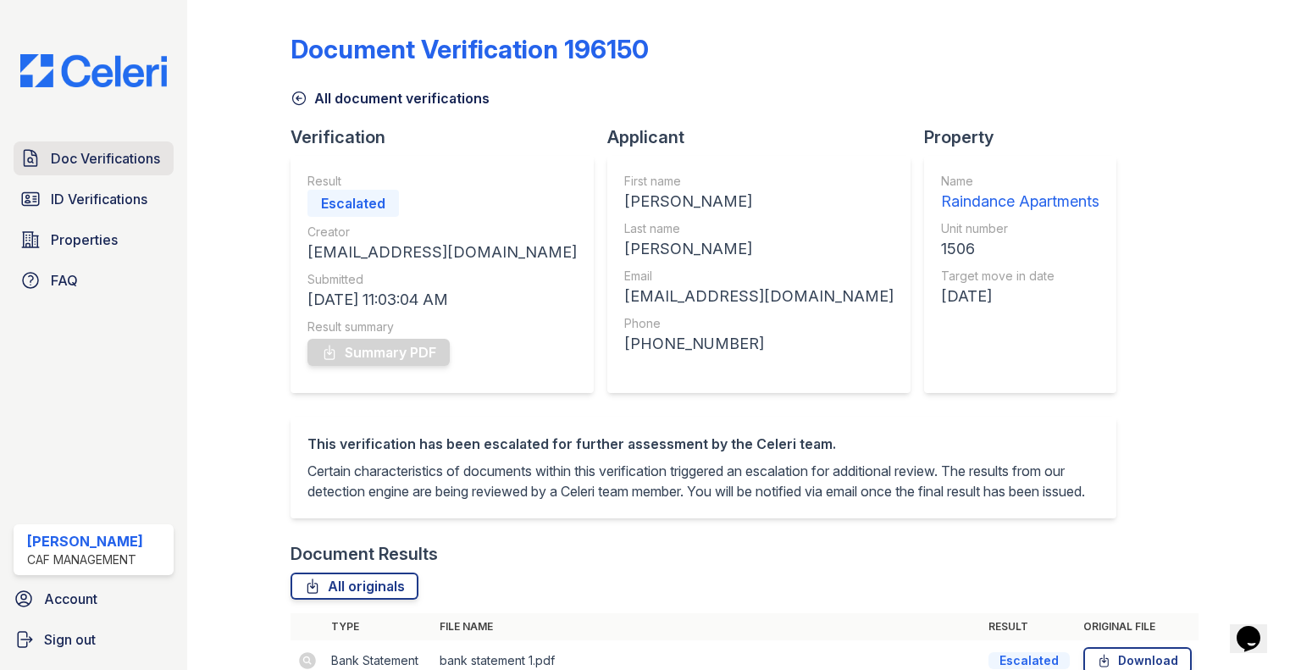
click at [67, 159] on span "Doc Verifications" at bounding box center [105, 158] width 109 height 20
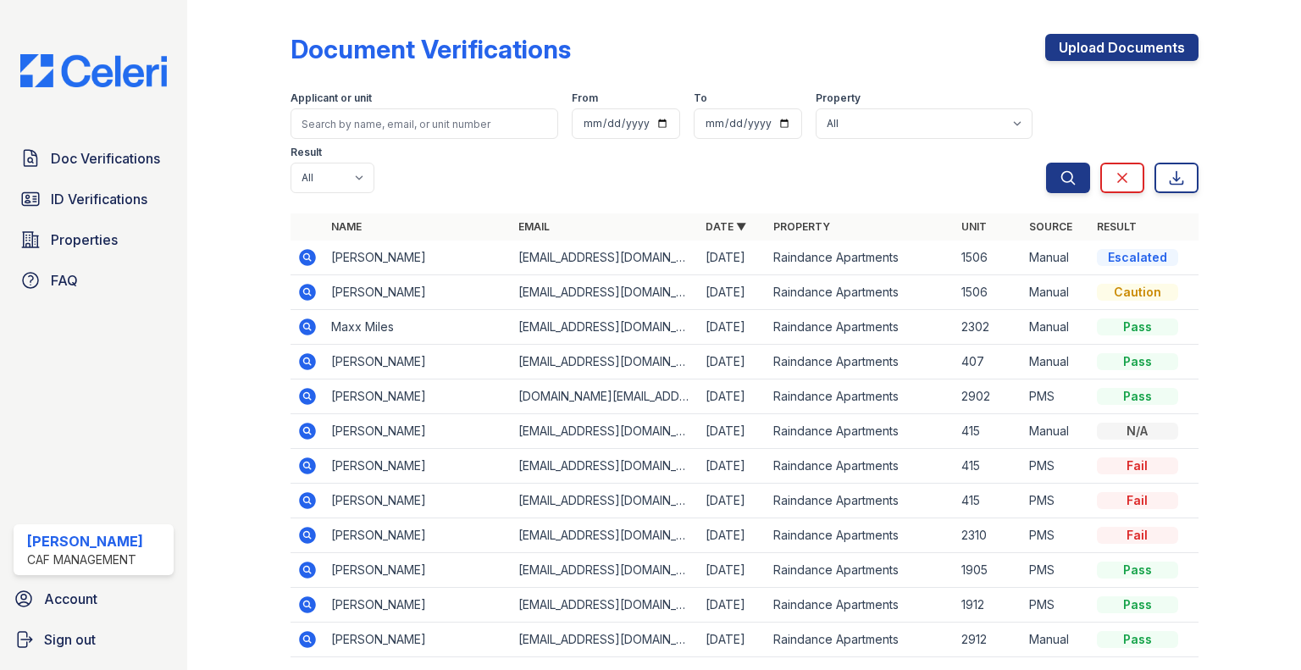
click at [285, 287] on div at bounding box center [251, 351] width 75 height 688
click at [312, 290] on icon at bounding box center [307, 292] width 17 height 17
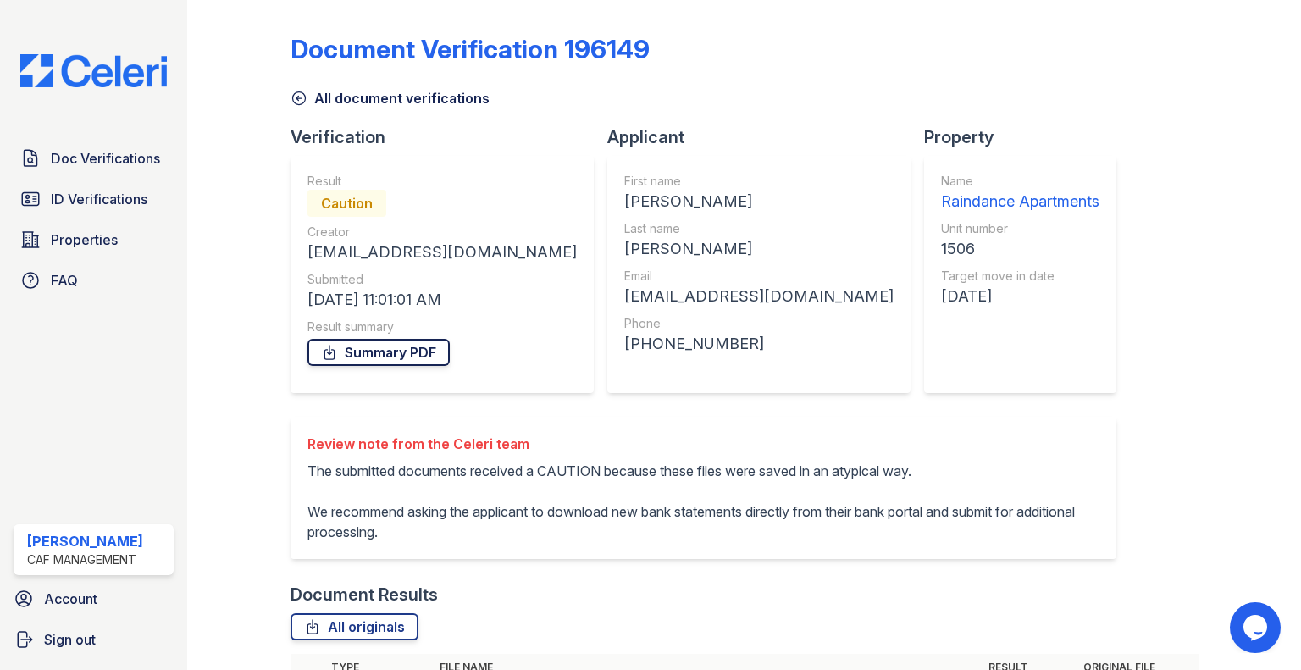
click at [374, 352] on link "Summary PDF" at bounding box center [378, 352] width 142 height 27
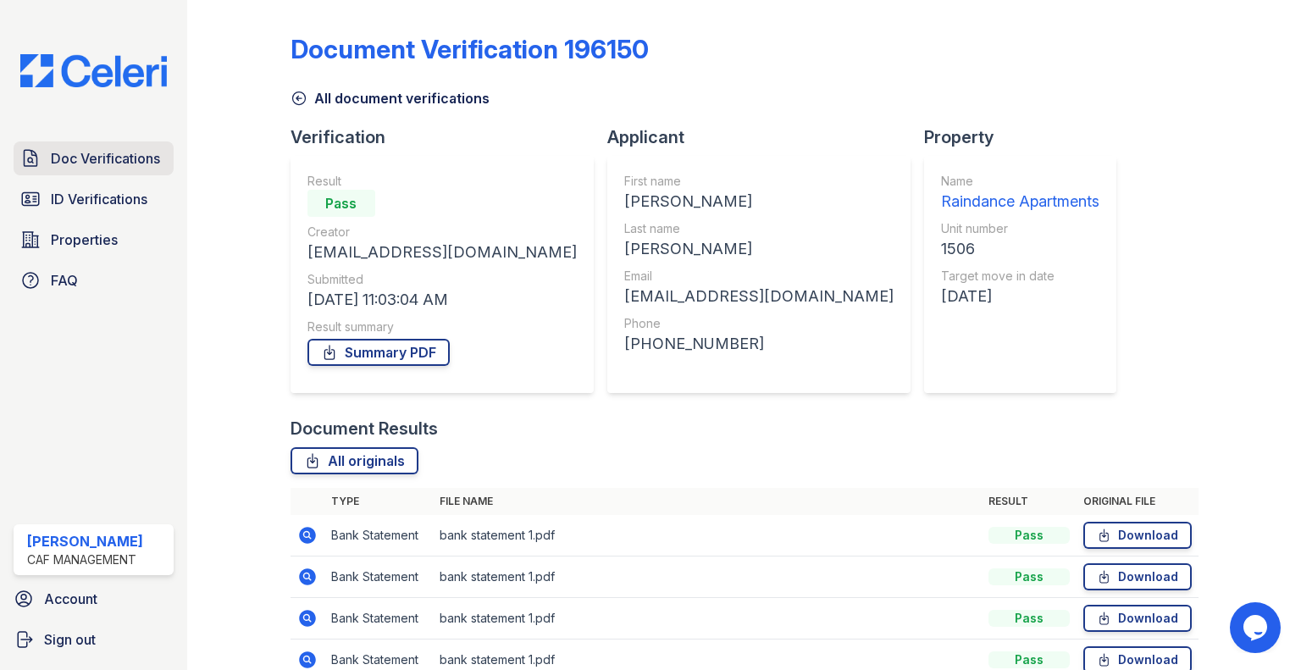
click at [122, 166] on span "Doc Verifications" at bounding box center [105, 158] width 109 height 20
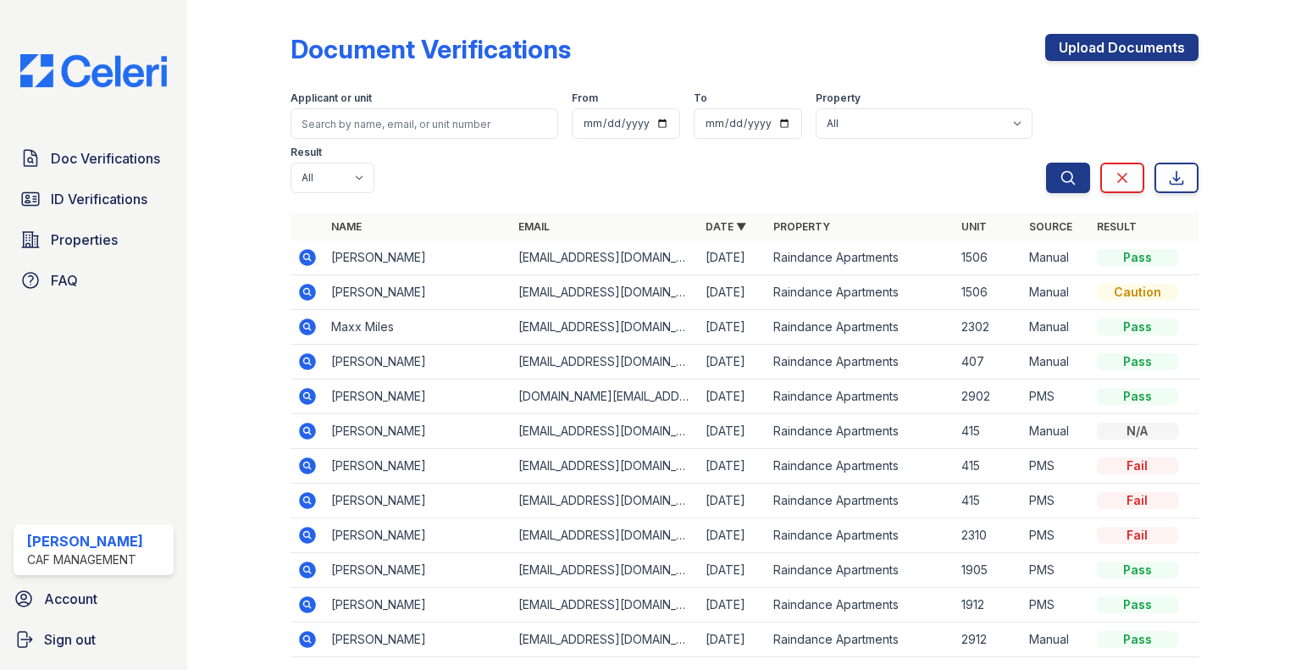
click at [298, 249] on icon at bounding box center [307, 257] width 20 height 20
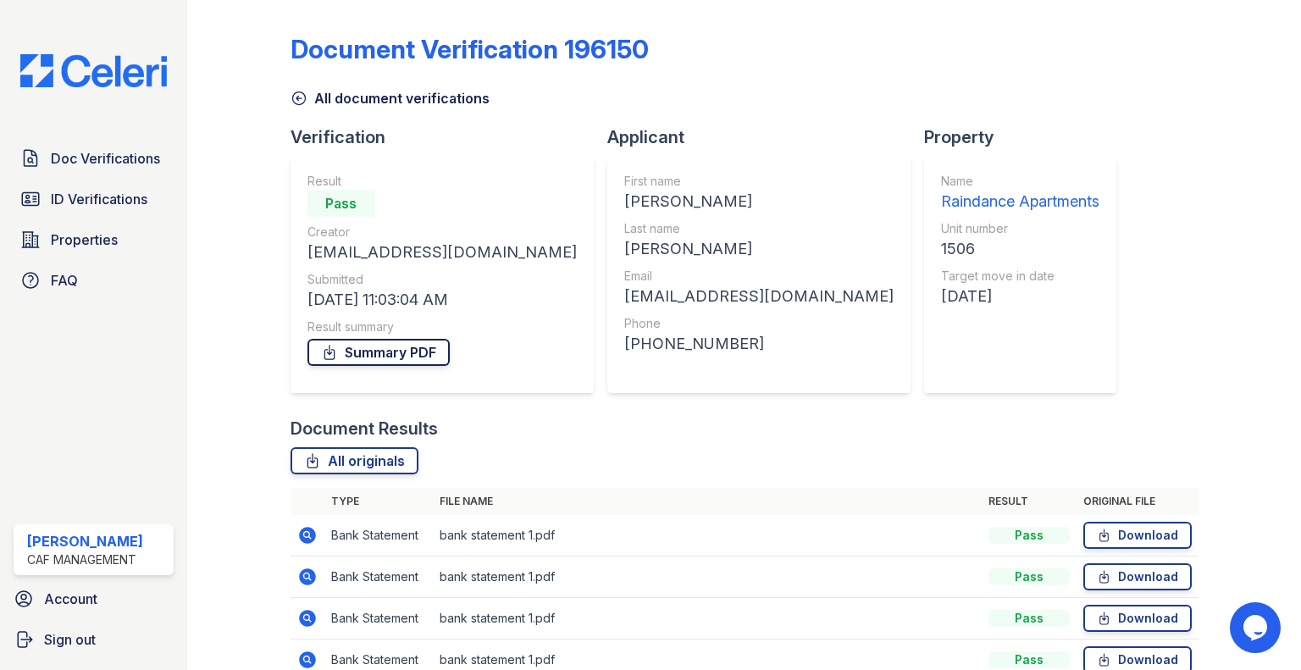
click at [404, 347] on link "Summary PDF" at bounding box center [378, 352] width 142 height 27
